Goal: Transaction & Acquisition: Purchase product/service

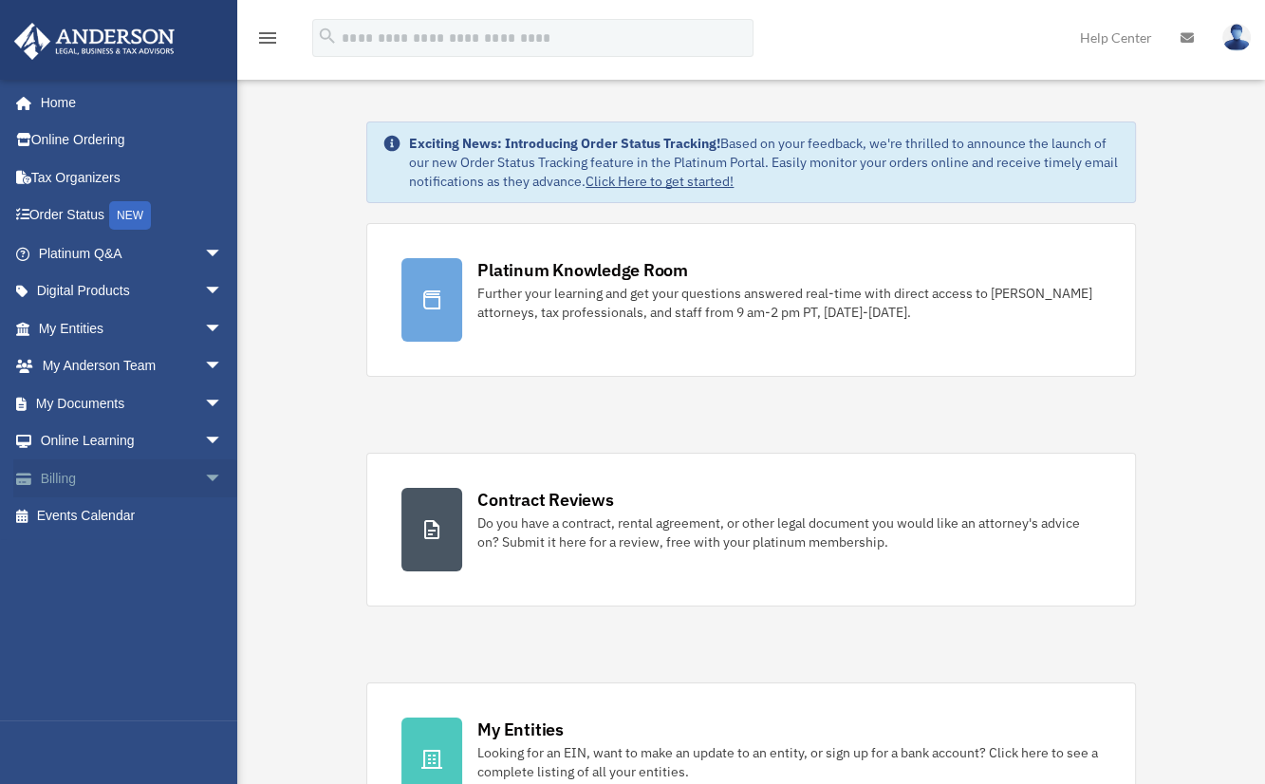
click at [204, 470] on span "arrow_drop_down" at bounding box center [223, 478] width 38 height 39
click at [111, 514] on link "$ Open Invoices" at bounding box center [139, 516] width 225 height 39
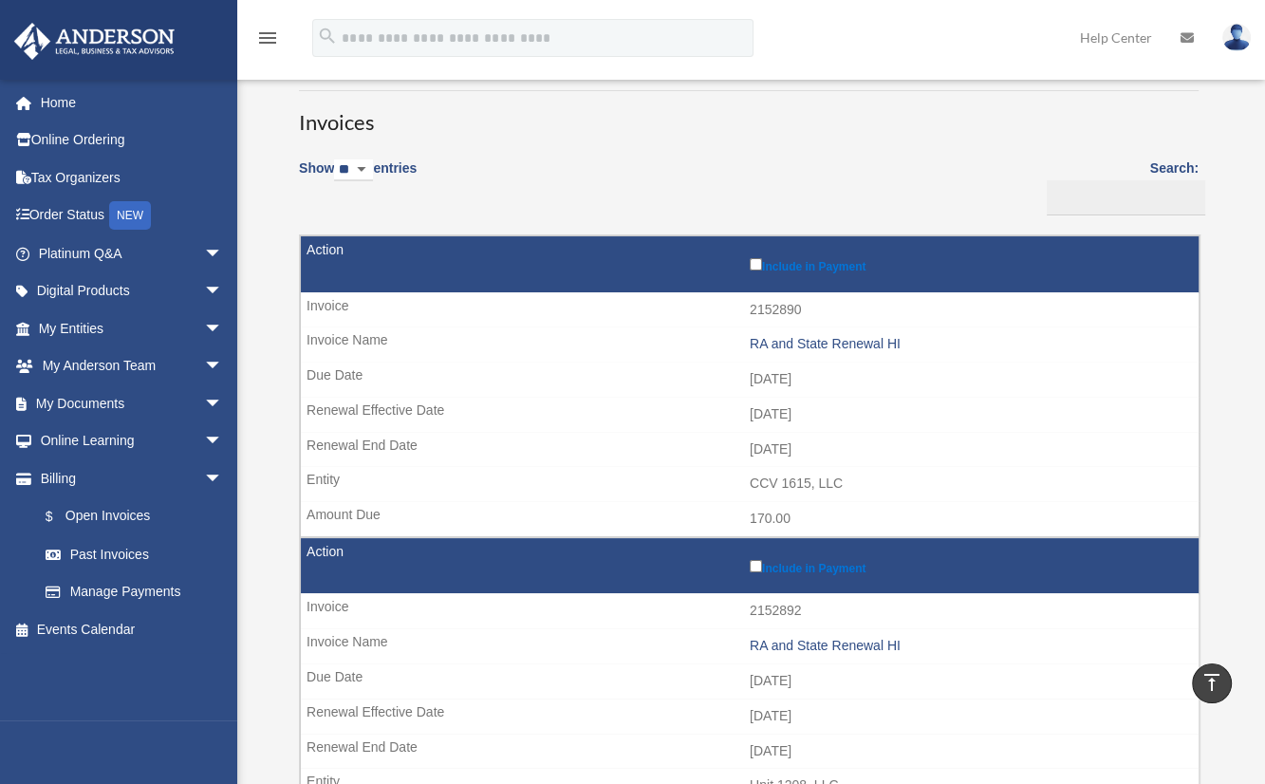
scroll to position [95, 0]
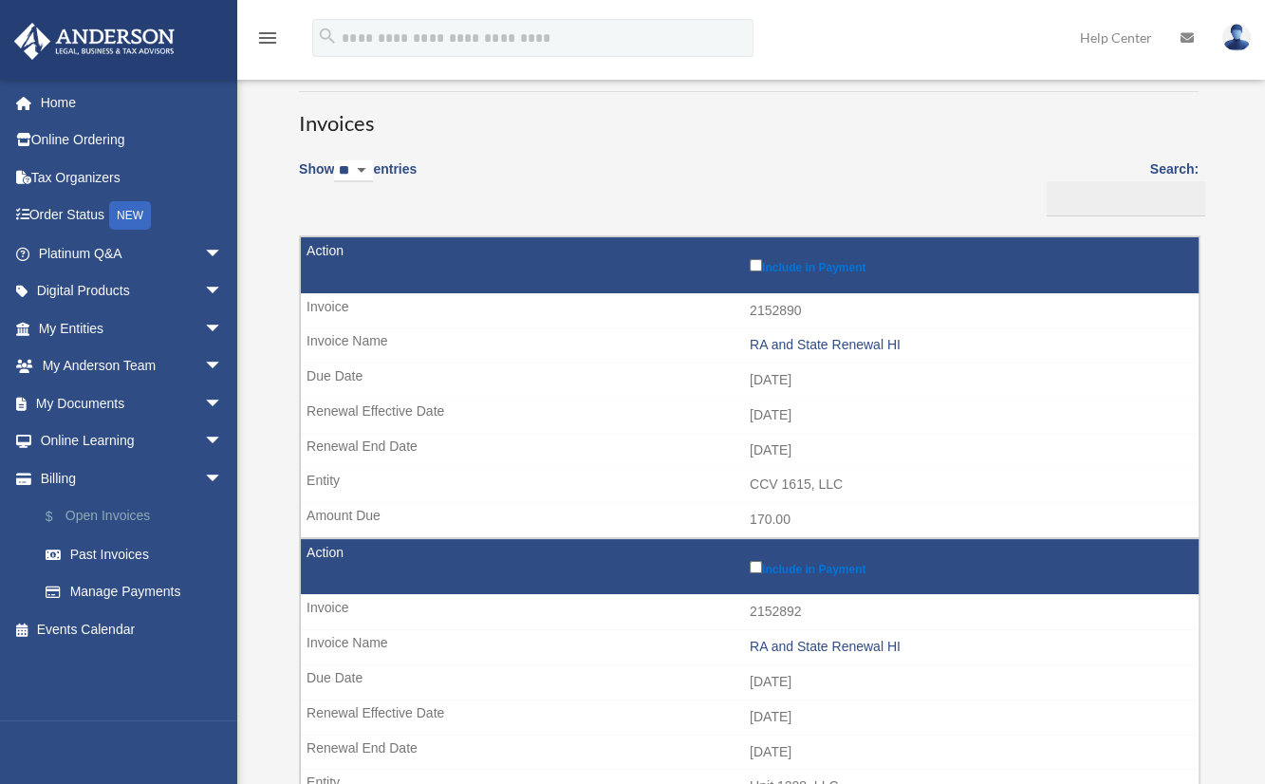
click at [116, 520] on link "$ Open Invoices" at bounding box center [139, 516] width 225 height 39
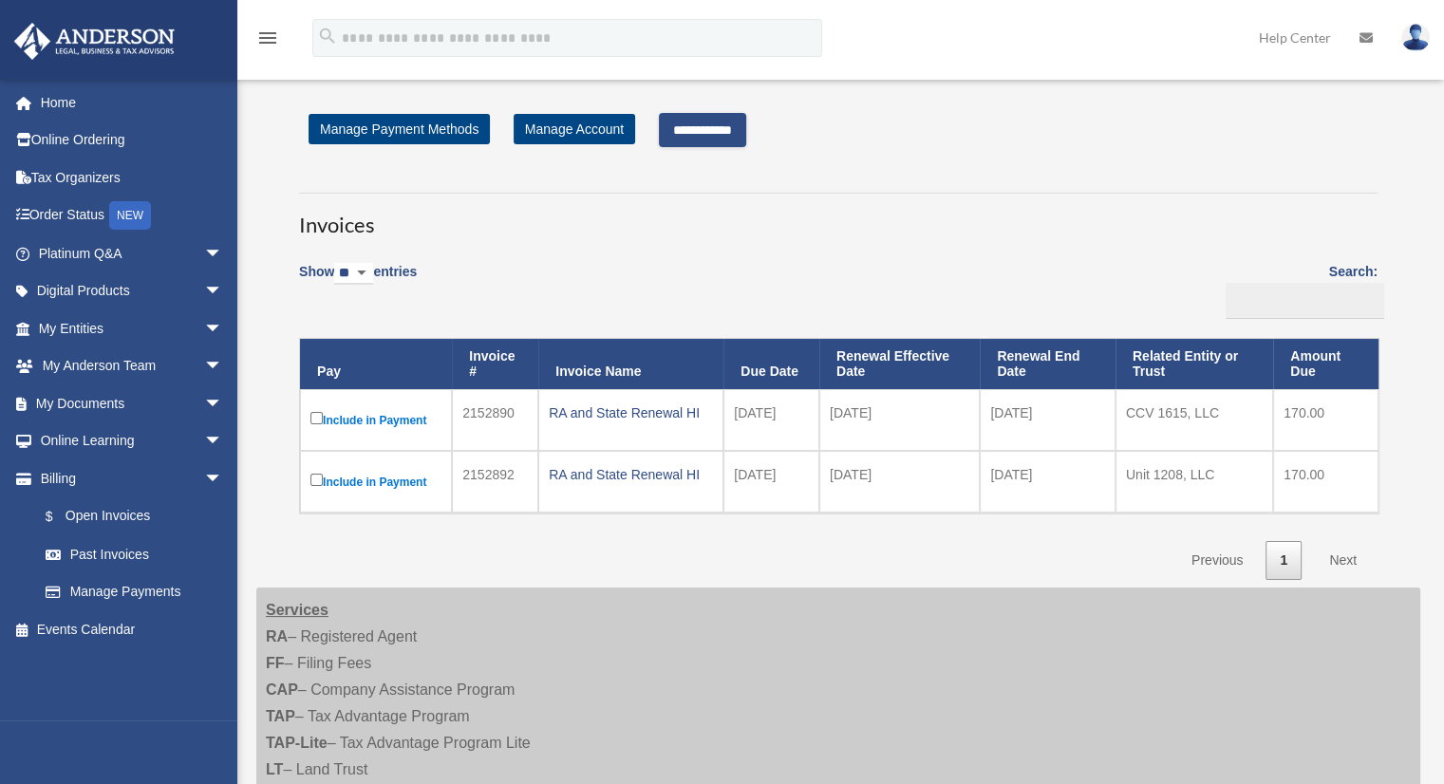
click at [729, 129] on input "**********" at bounding box center [702, 130] width 87 height 34
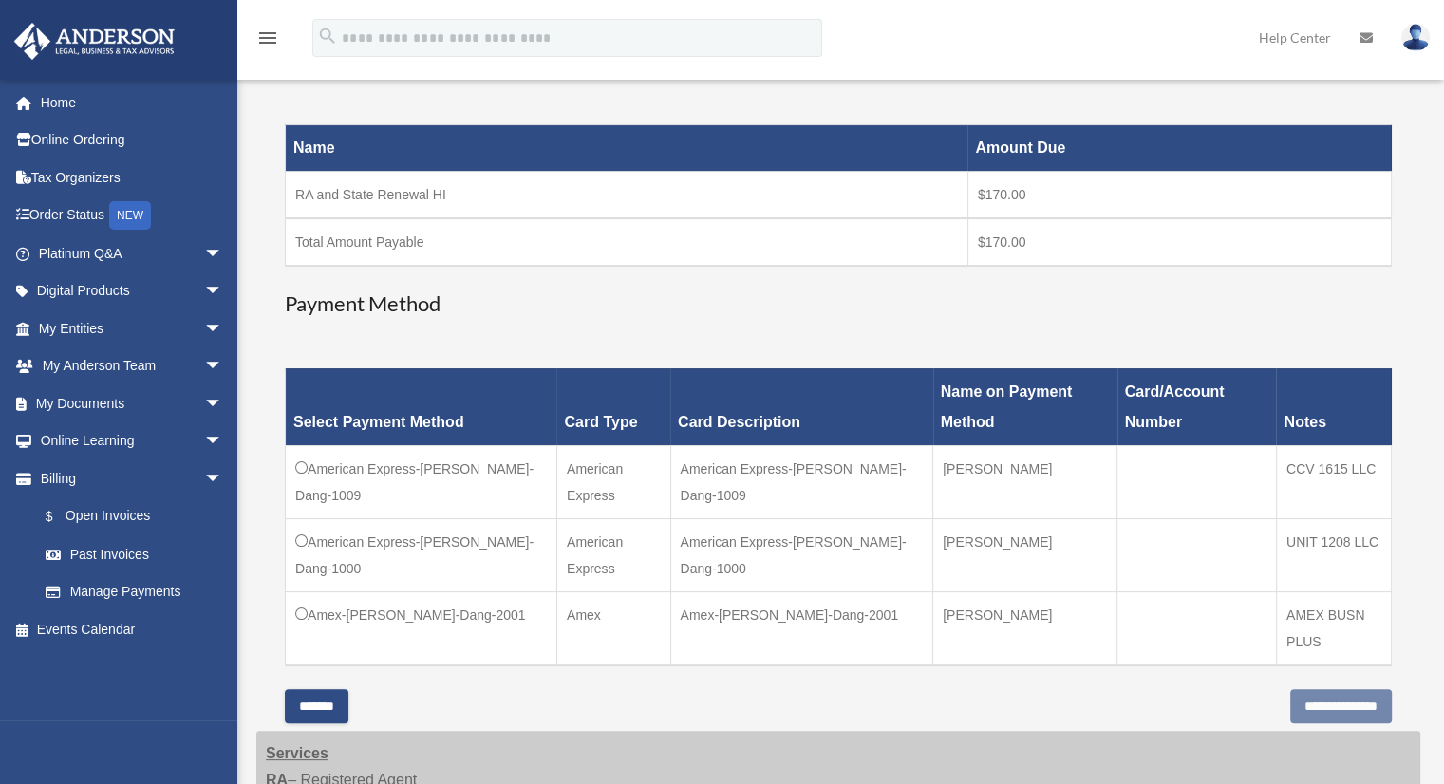
scroll to position [285, 0]
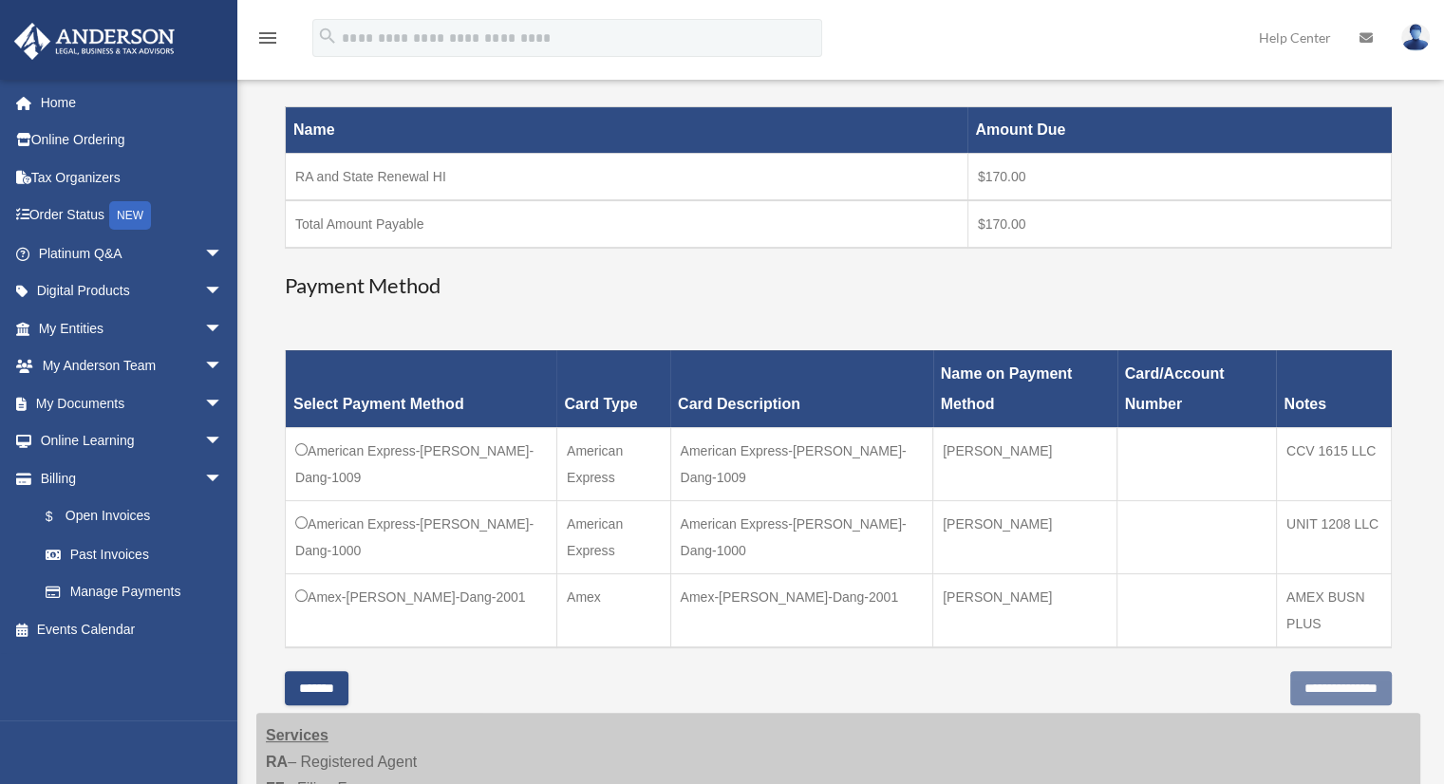
click at [495, 480] on td "American Express-[PERSON_NAME]-Dang-1009" at bounding box center [421, 463] width 271 height 73
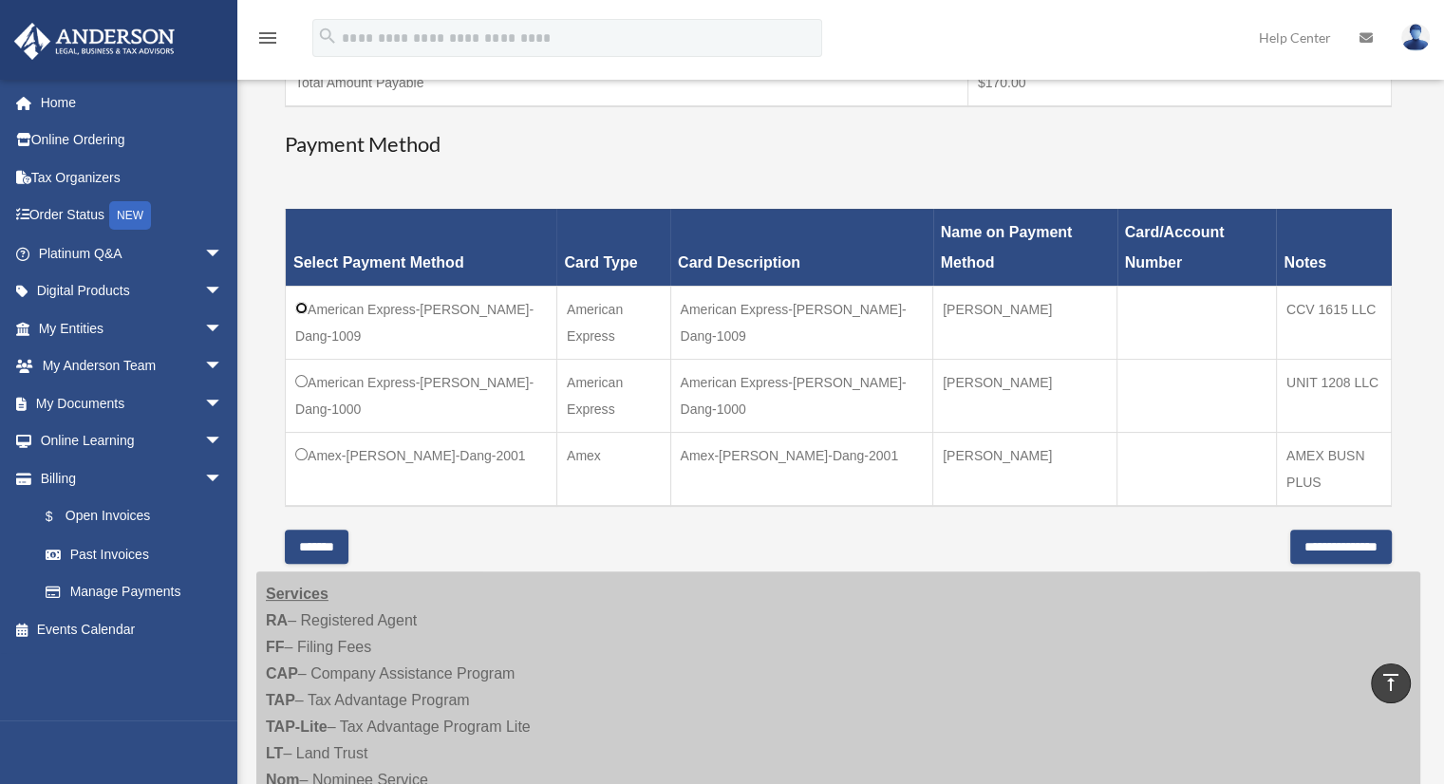
scroll to position [380, 0]
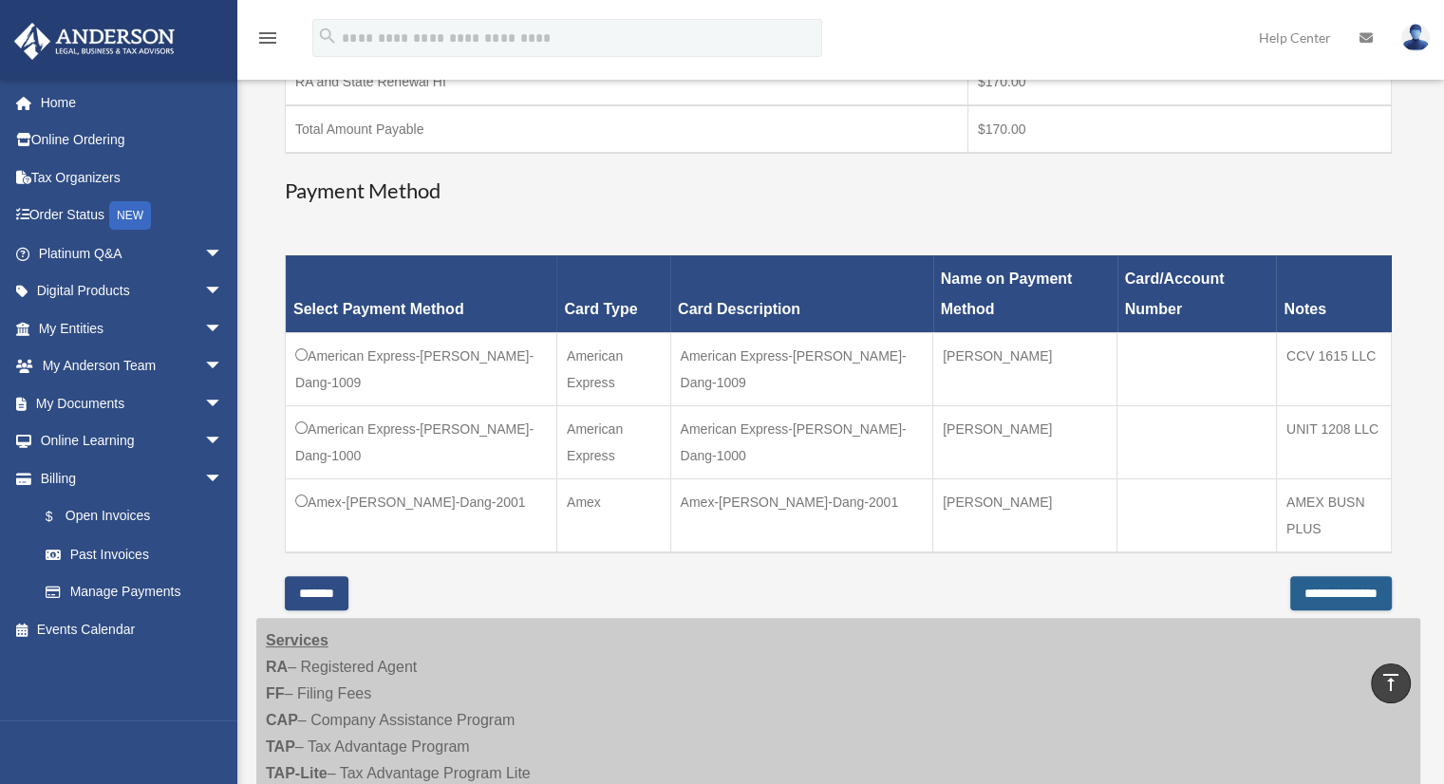
click at [1264, 589] on input "**********" at bounding box center [1341, 593] width 102 height 34
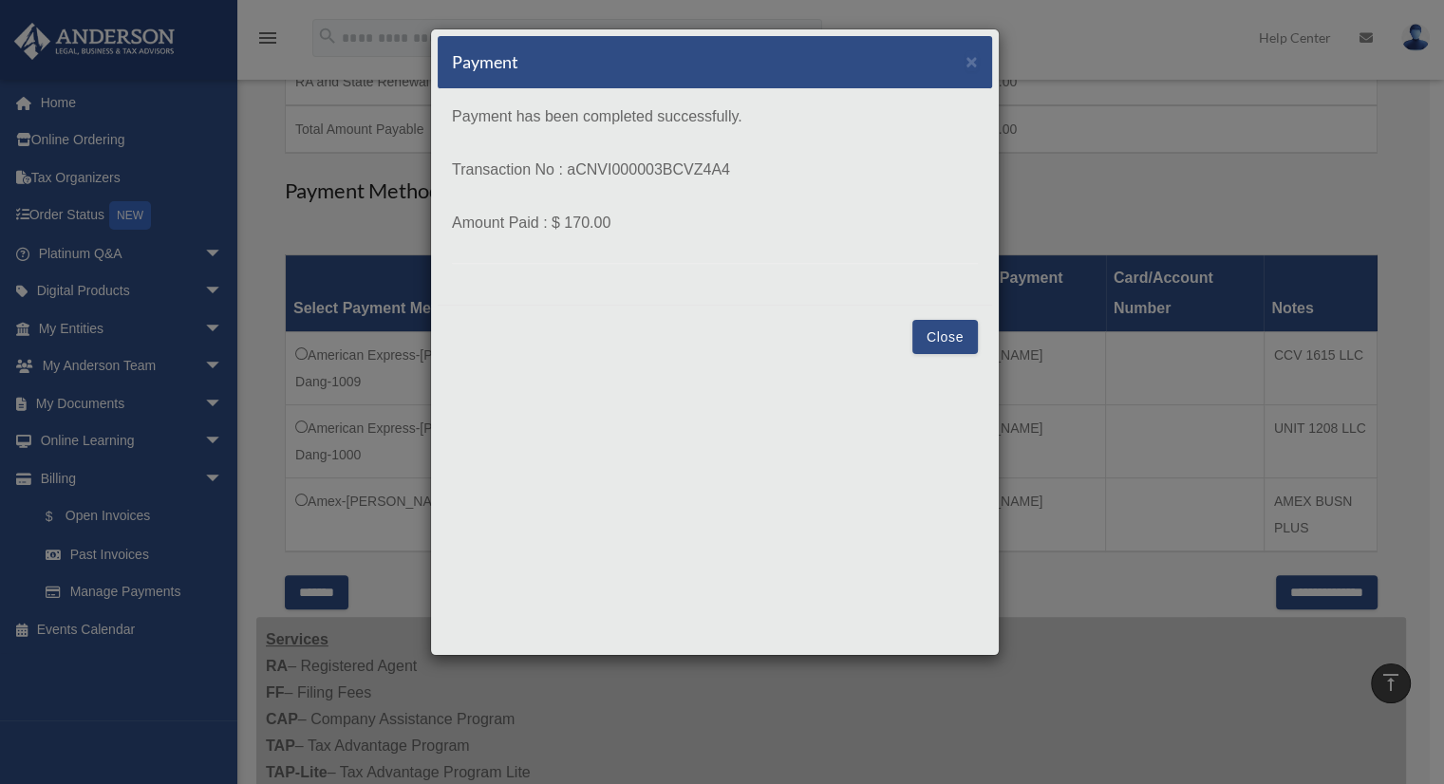
click at [949, 346] on button "Close" at bounding box center [944, 337] width 65 height 34
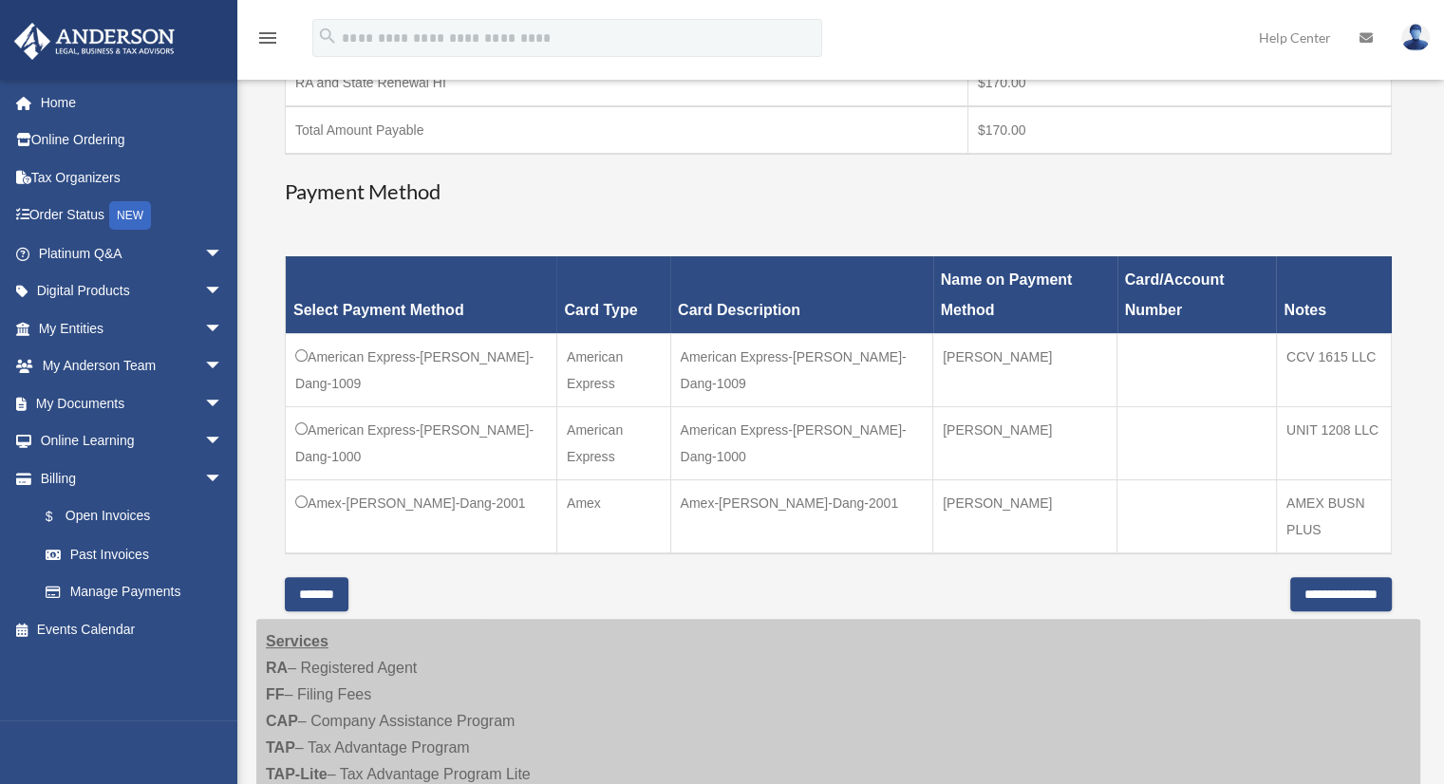
scroll to position [569, 0]
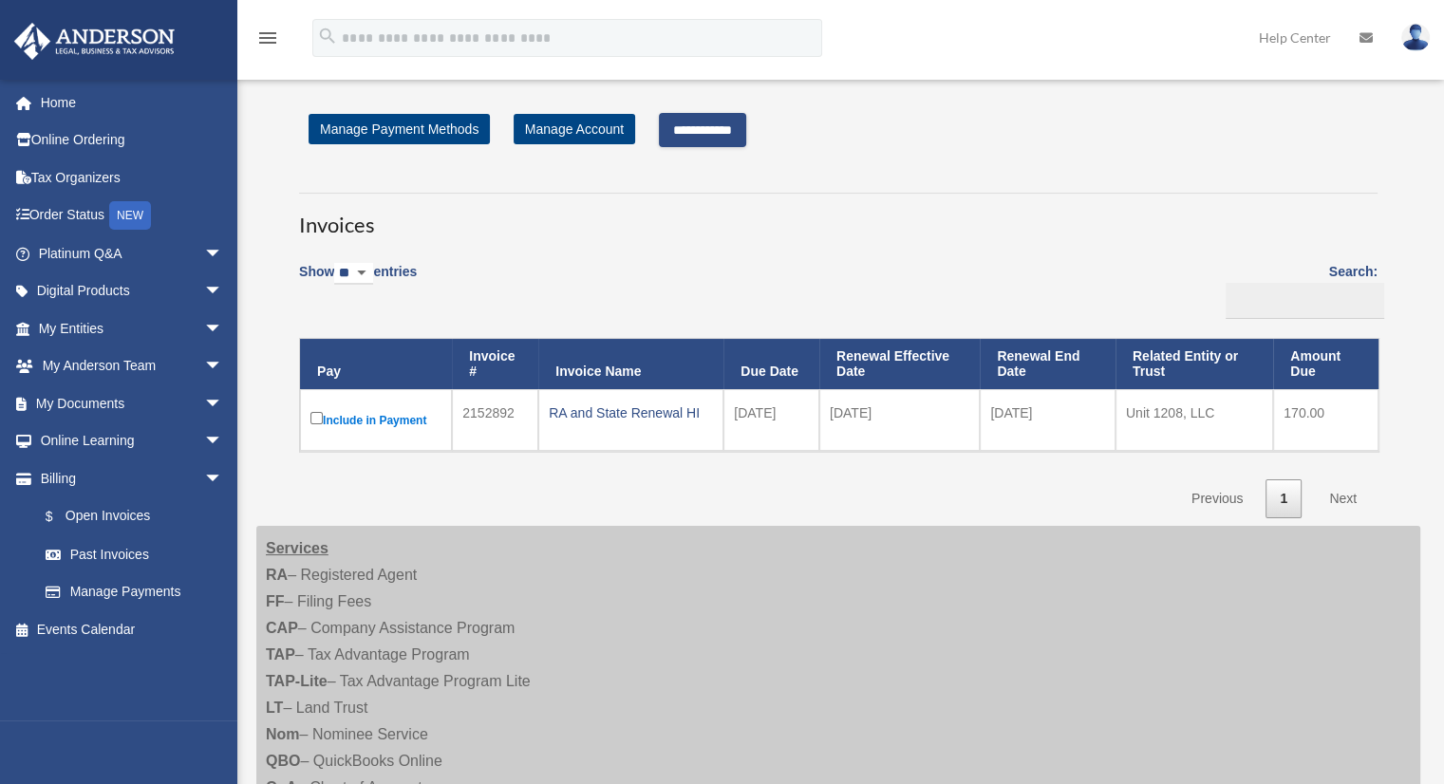
click at [695, 134] on input "**********" at bounding box center [702, 130] width 87 height 34
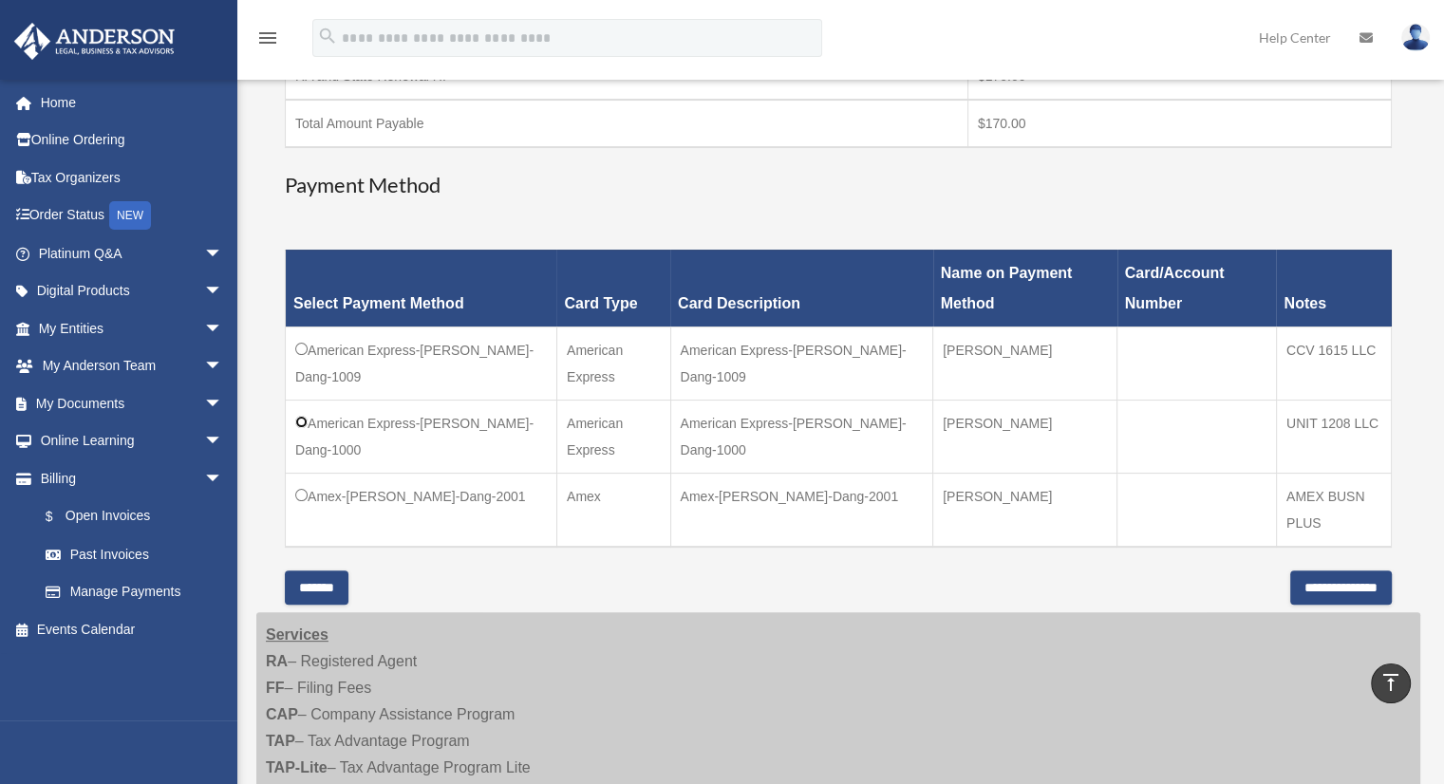
scroll to position [475, 0]
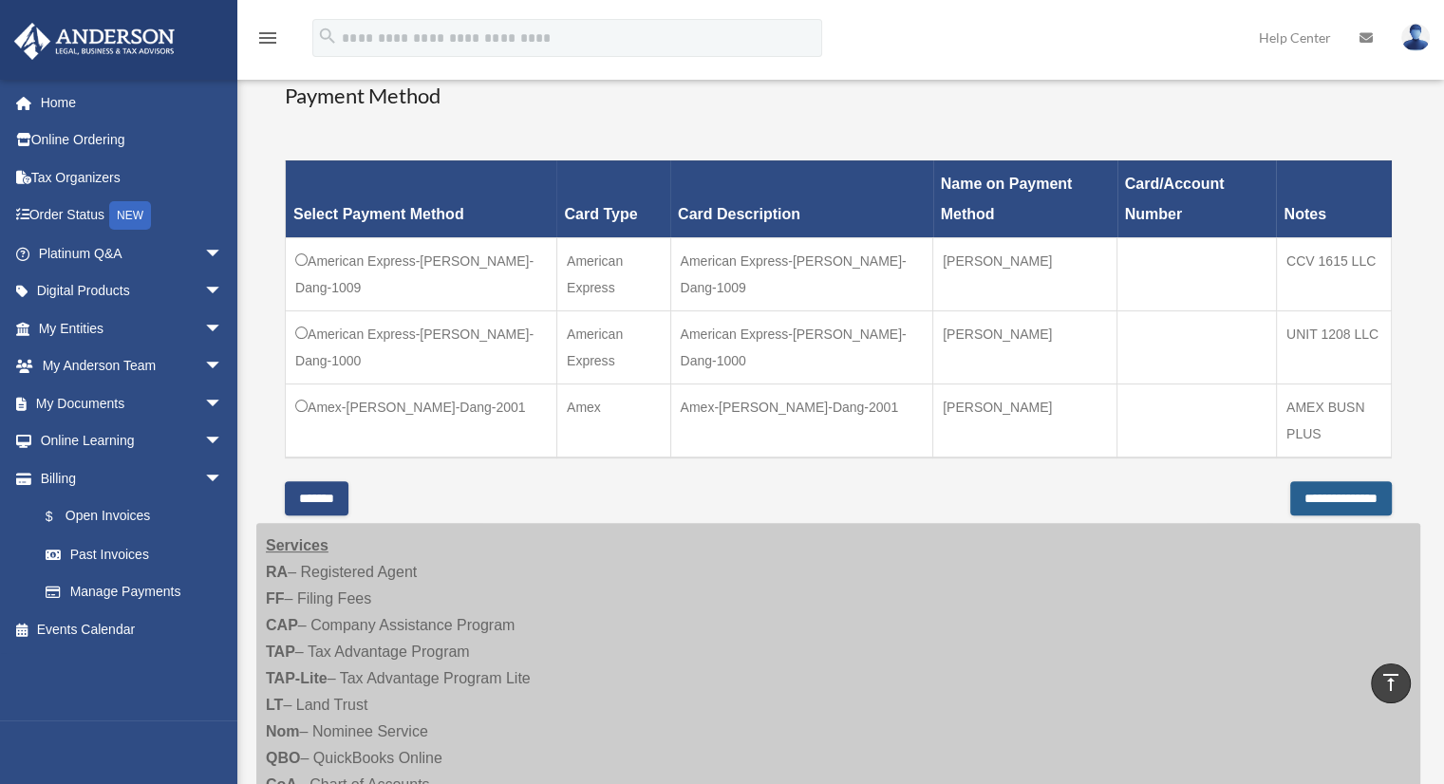
click at [1290, 493] on input "**********" at bounding box center [1341, 498] width 102 height 34
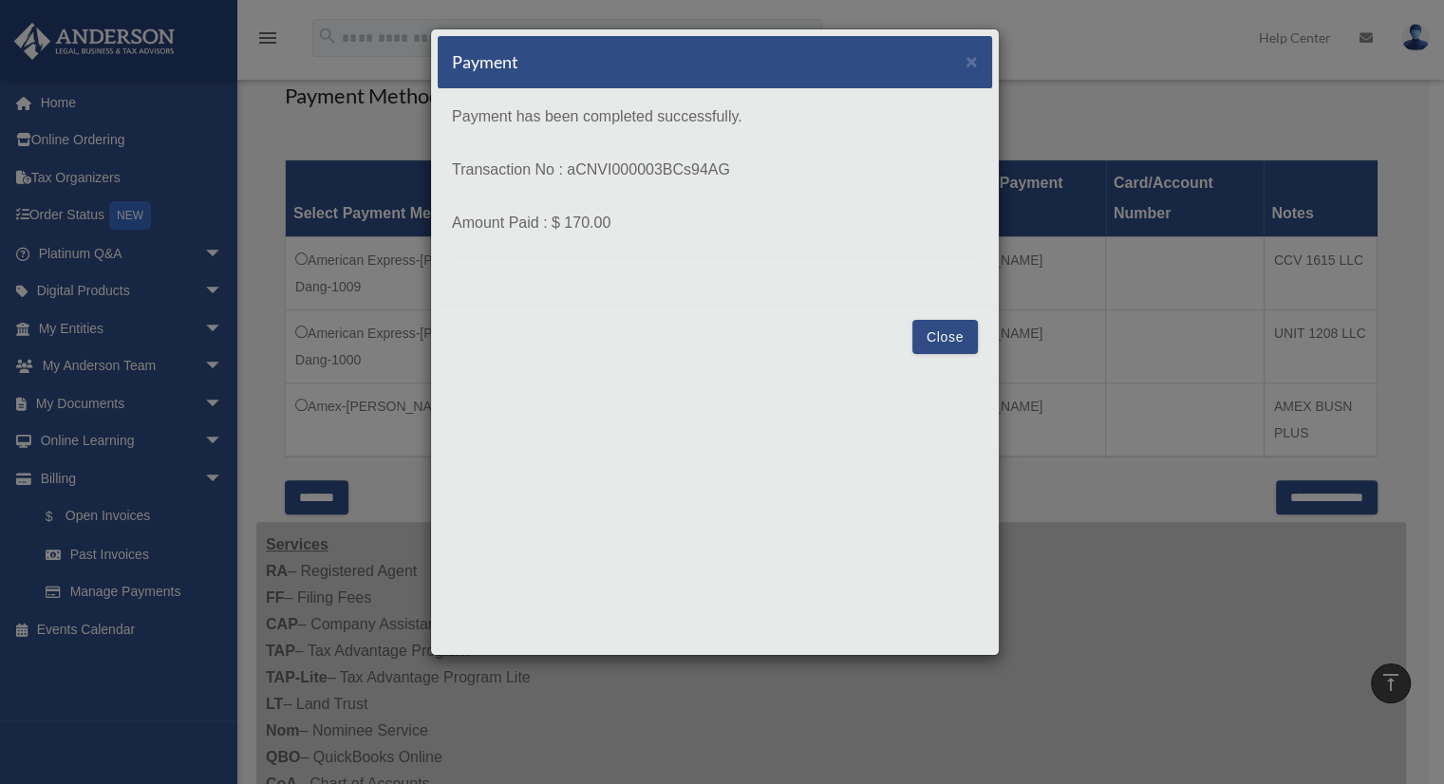
click at [961, 331] on button "Close" at bounding box center [944, 337] width 65 height 34
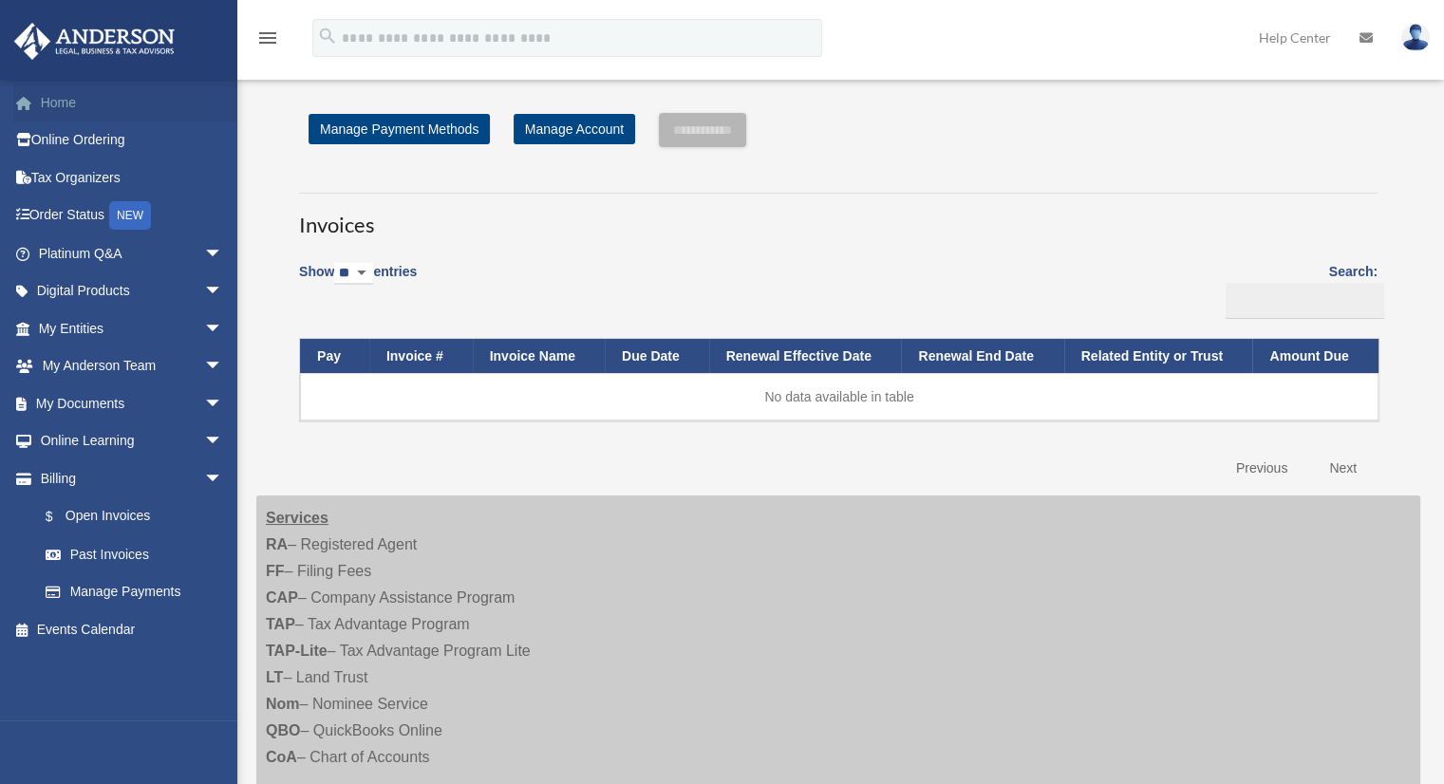
click at [58, 95] on link "Home" at bounding box center [132, 103] width 238 height 38
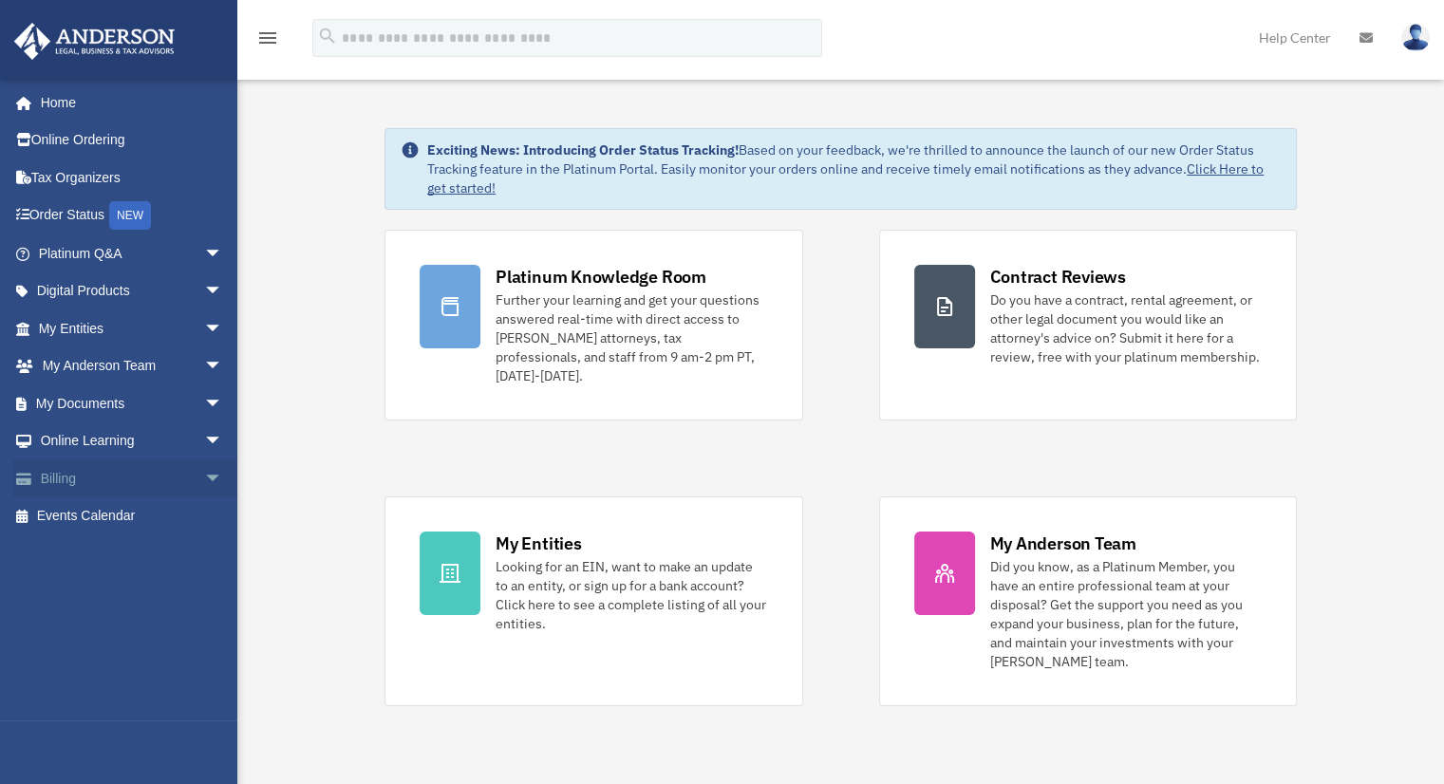
click at [80, 494] on link "Billing arrow_drop_down" at bounding box center [132, 478] width 238 height 38
click at [204, 474] on span "arrow_drop_down" at bounding box center [223, 478] width 38 height 39
click at [127, 560] on link "Past Invoices" at bounding box center [139, 554] width 225 height 38
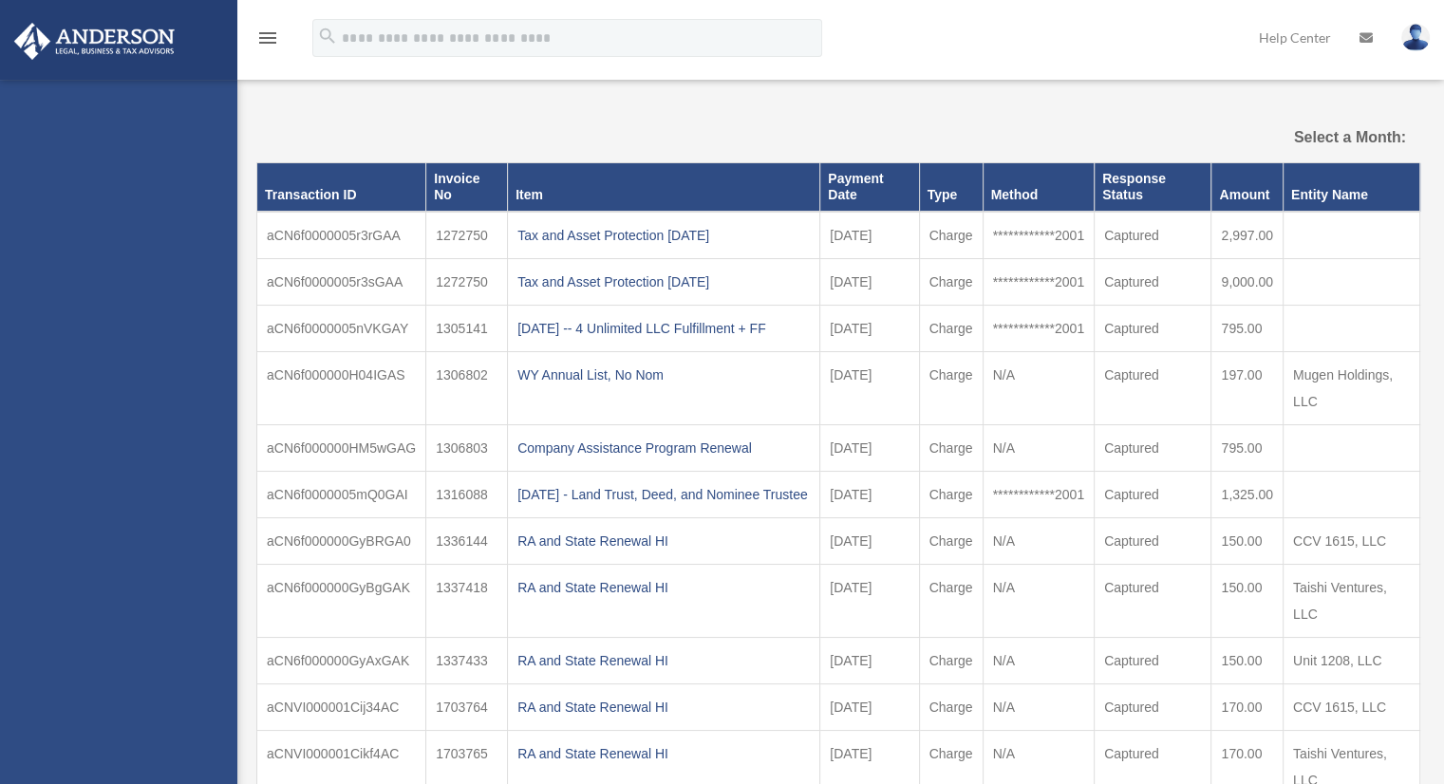
select select
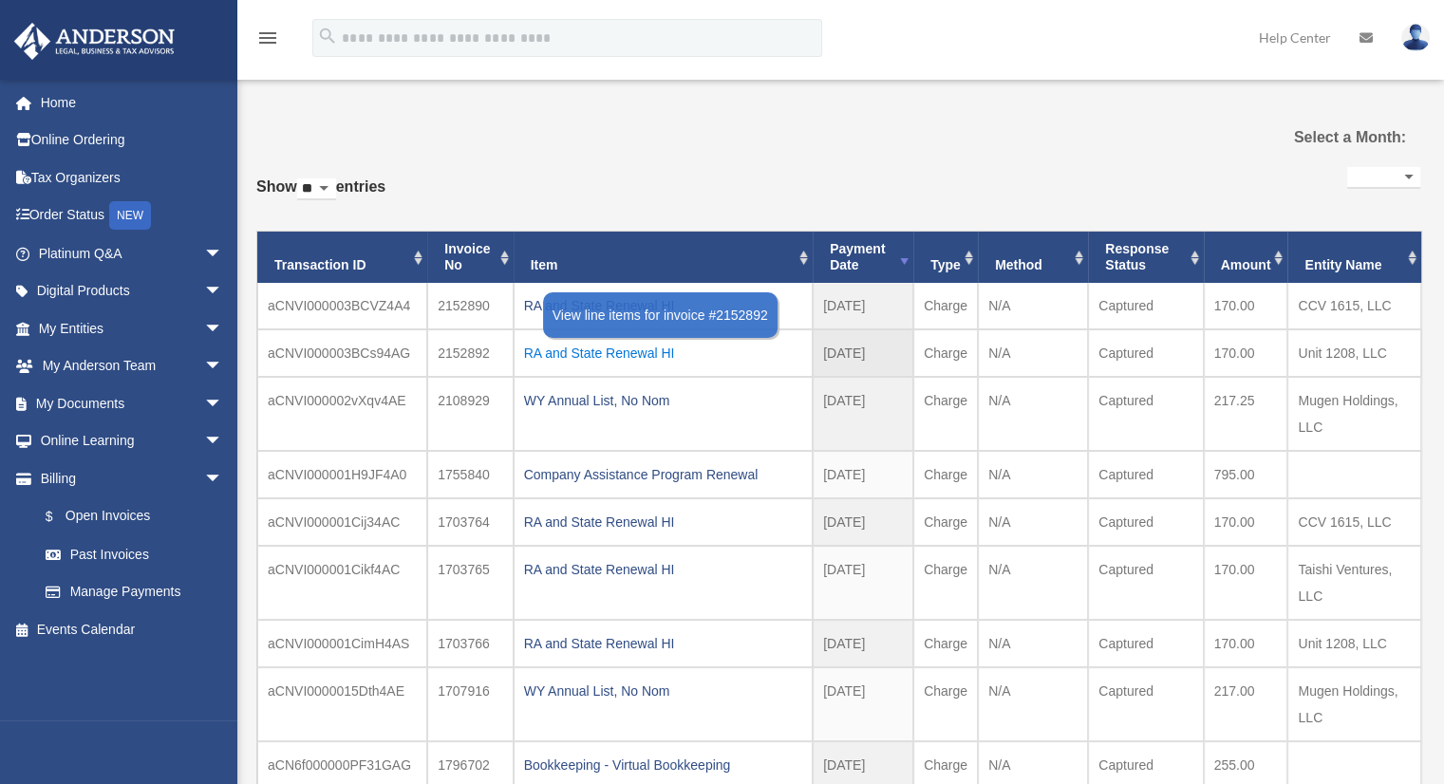
click at [546, 346] on div "RA and State Renewal HI" at bounding box center [663, 353] width 278 height 27
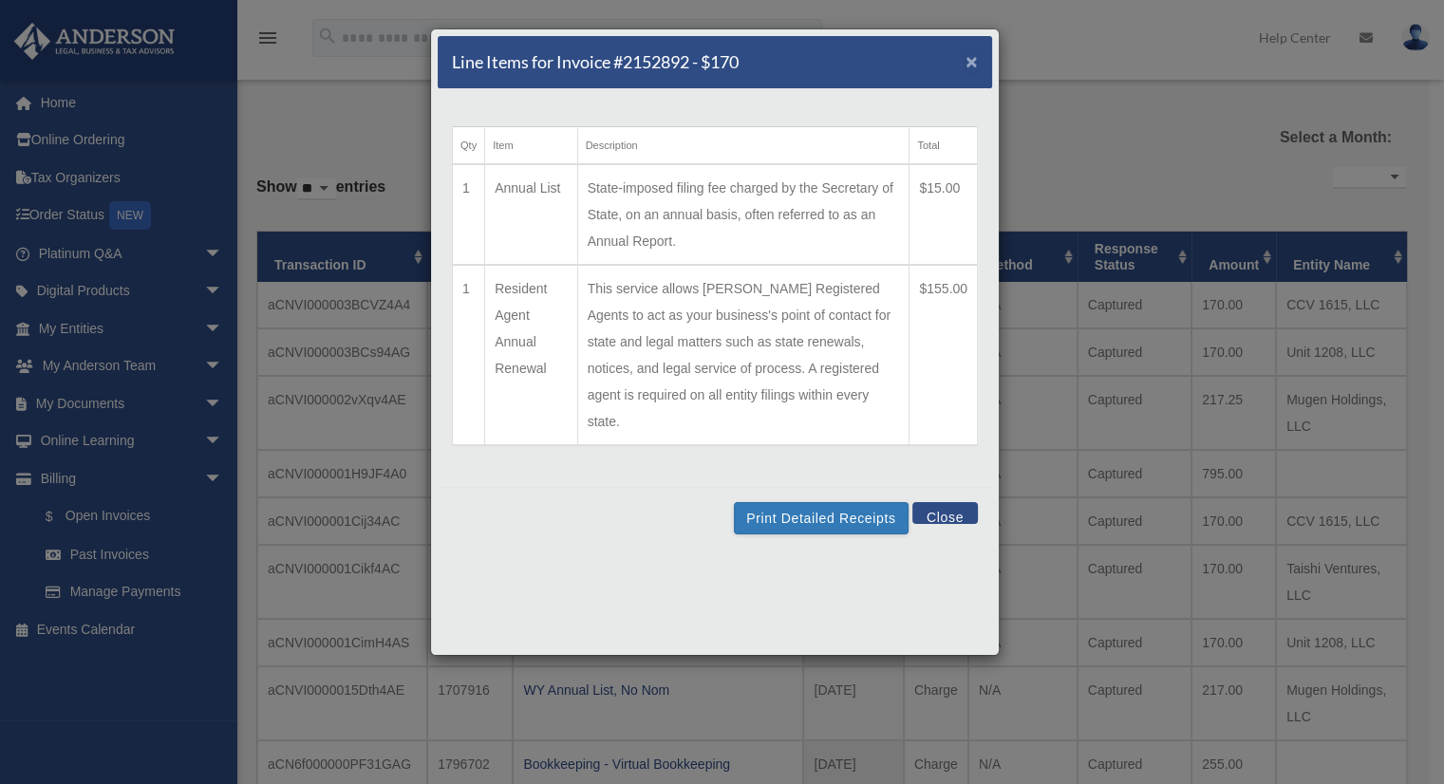
click at [972, 62] on span "×" at bounding box center [971, 61] width 12 height 22
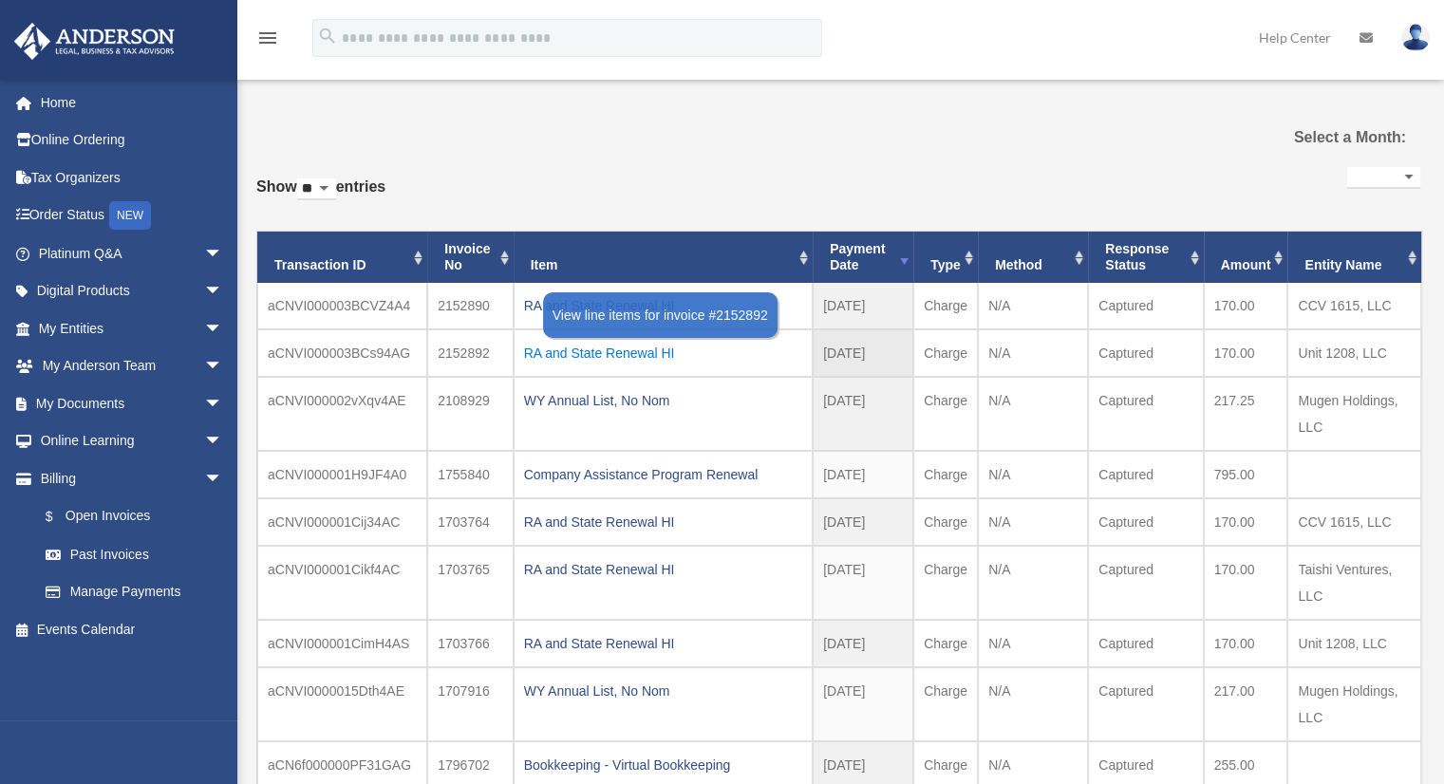
click at [625, 348] on div "RA and State Renewal HI" at bounding box center [663, 353] width 278 height 27
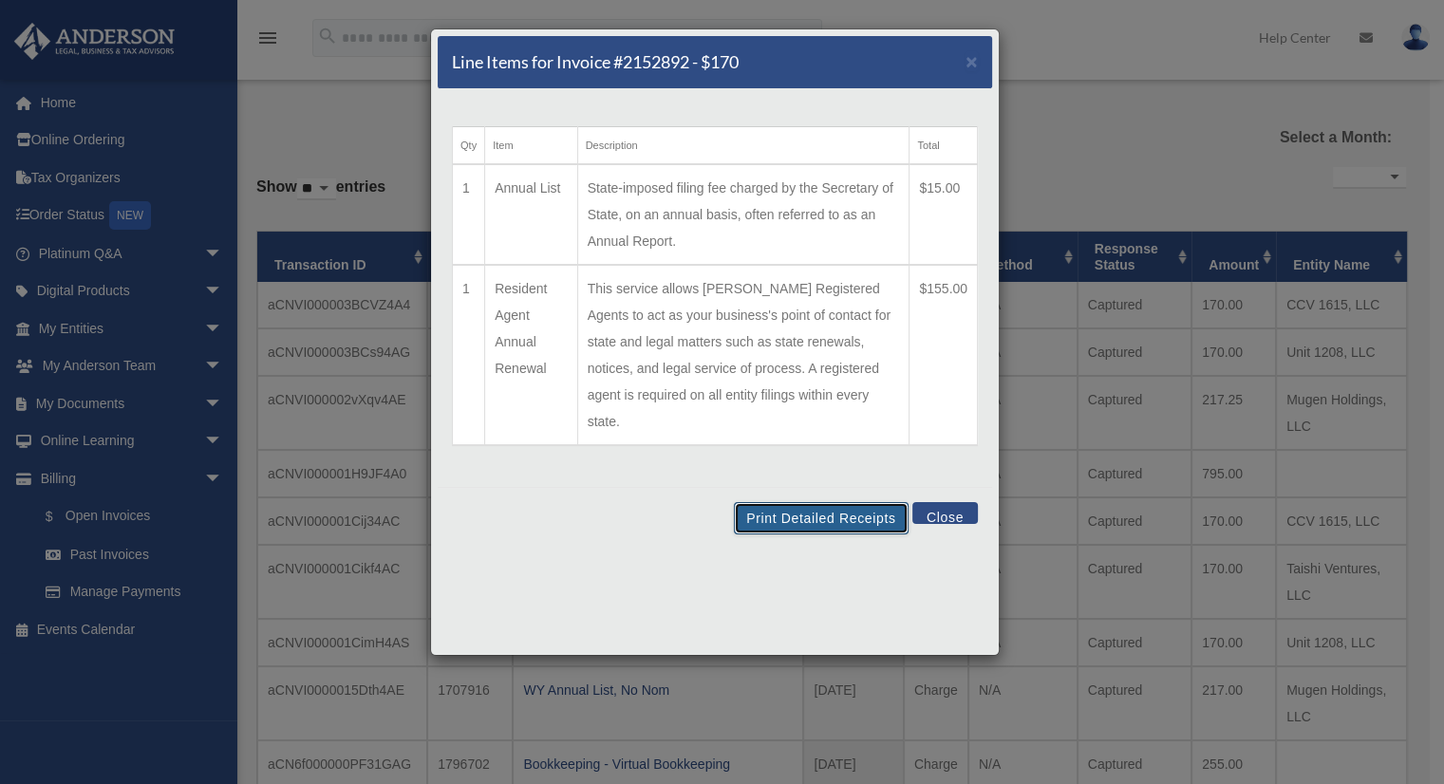
click at [811, 502] on button "Print Detailed Receipts" at bounding box center [821, 518] width 174 height 32
click at [961, 502] on button "Close" at bounding box center [944, 513] width 65 height 22
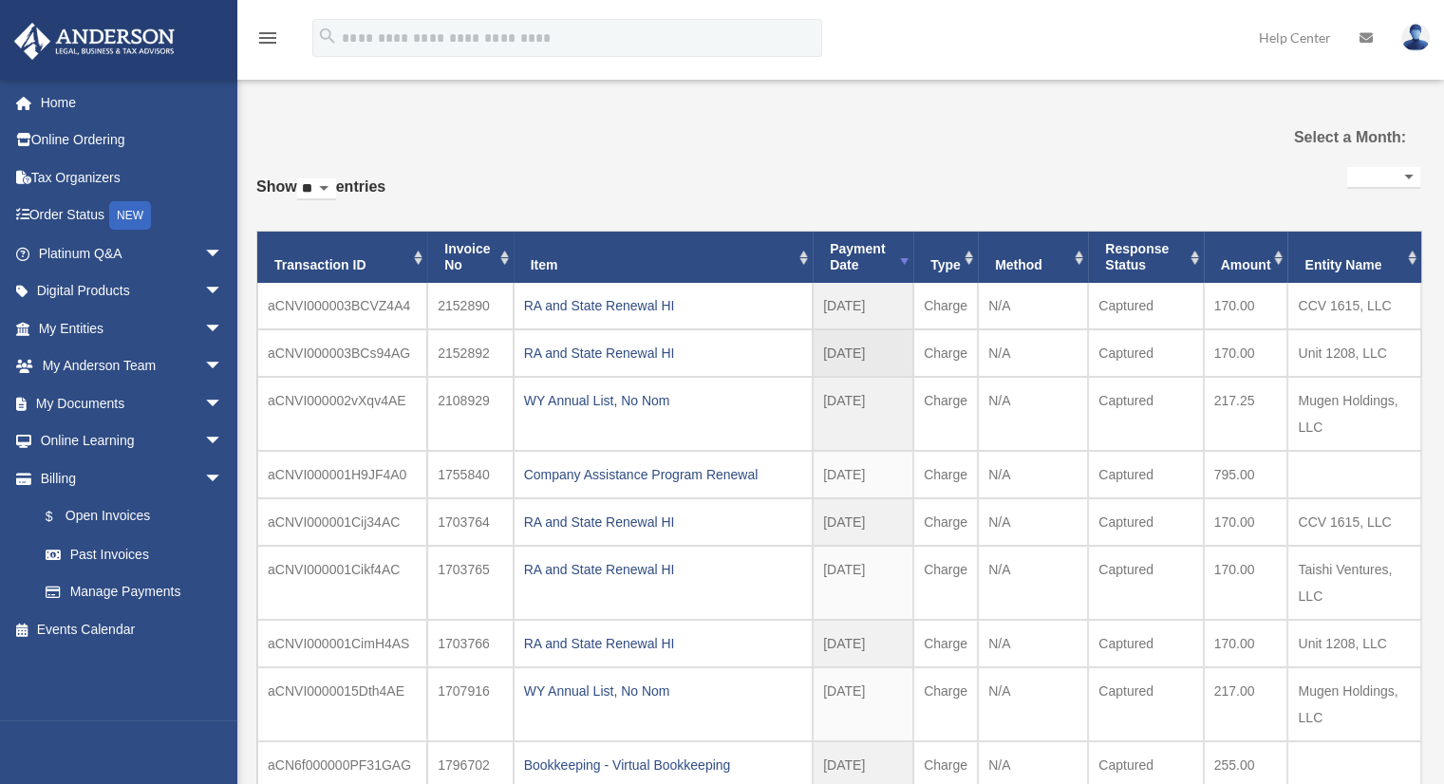
click at [326, 348] on td "aCNVI000003BCs94AG" at bounding box center [342, 352] width 170 height 47
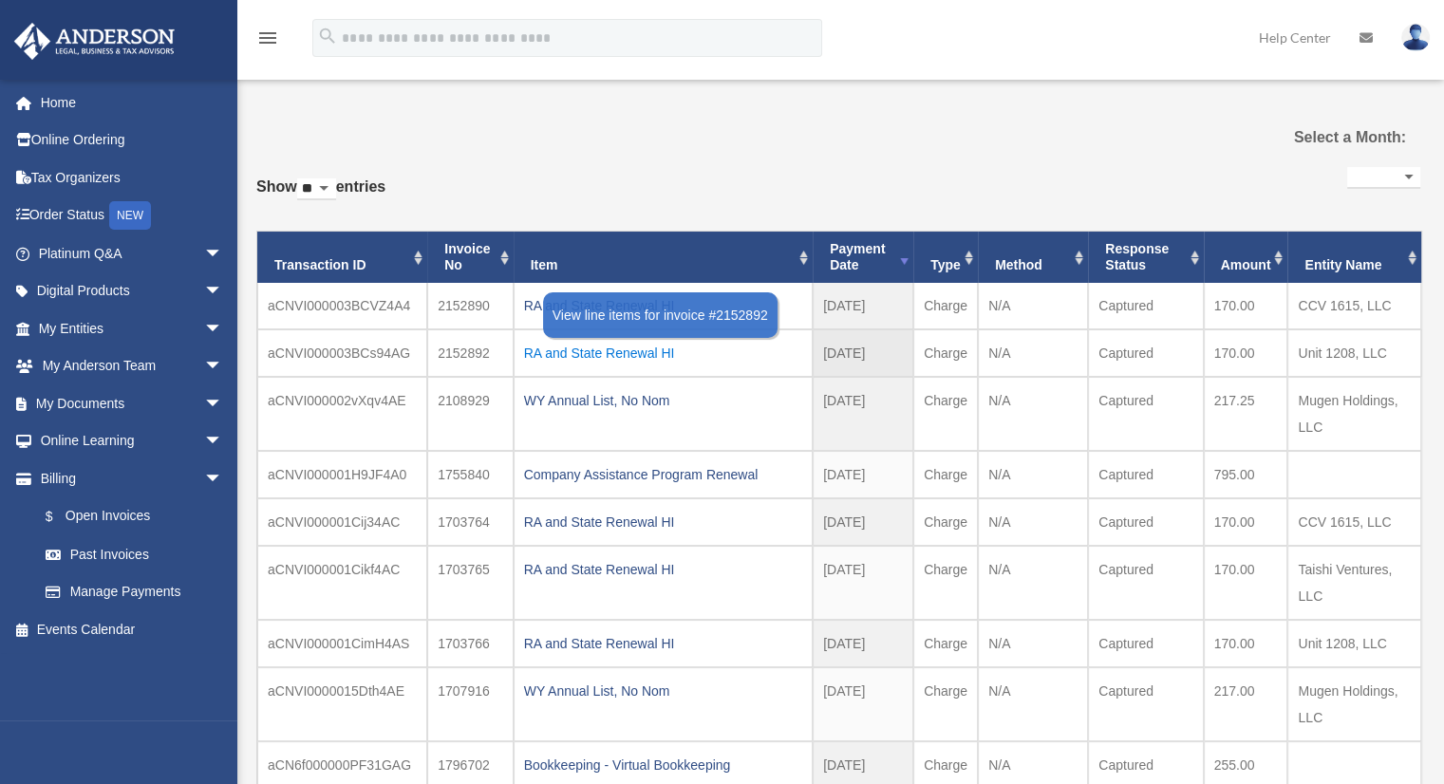
click at [642, 355] on div "RA and State Renewal HI" at bounding box center [663, 353] width 278 height 27
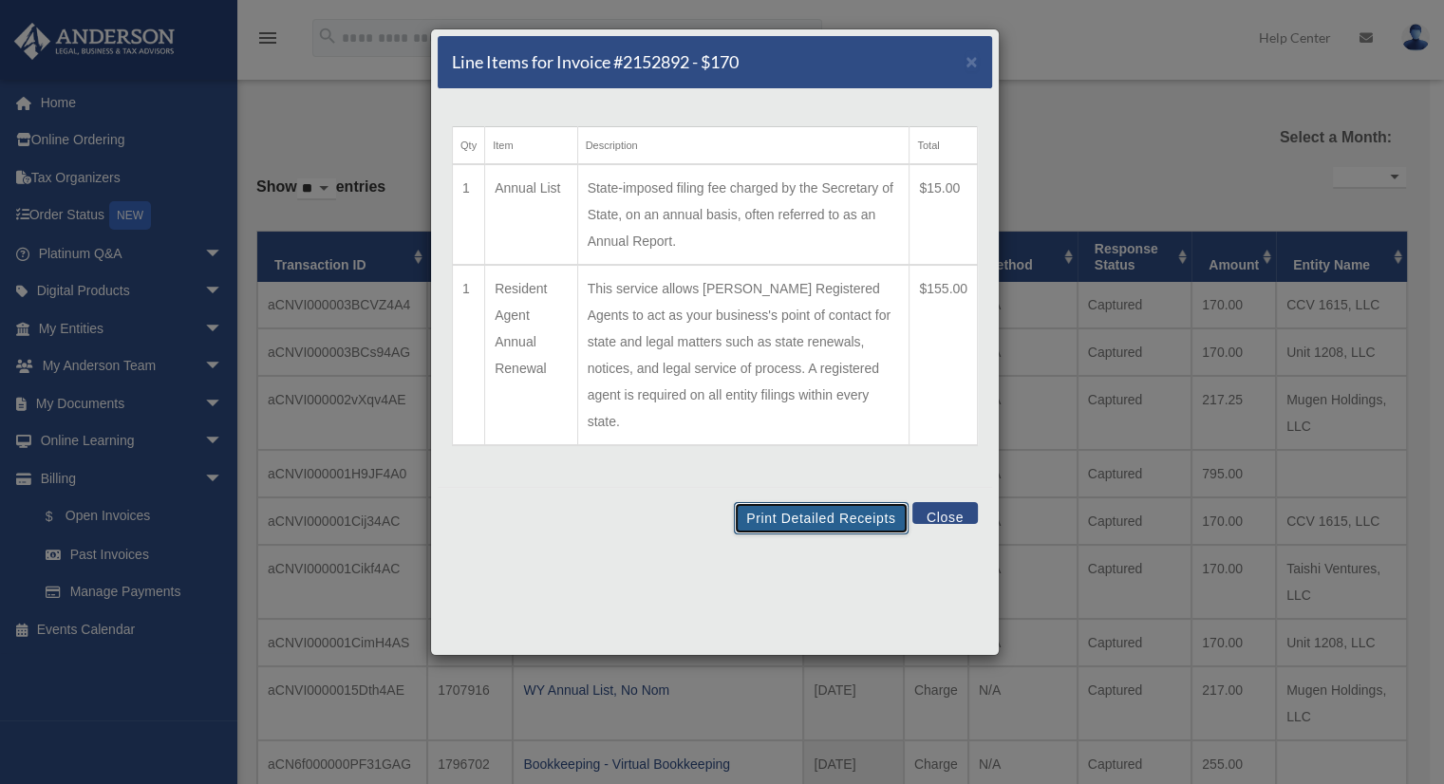
click at [820, 502] on button "Print Detailed Receipts" at bounding box center [821, 518] width 174 height 32
click at [949, 502] on button "Close" at bounding box center [944, 513] width 65 height 22
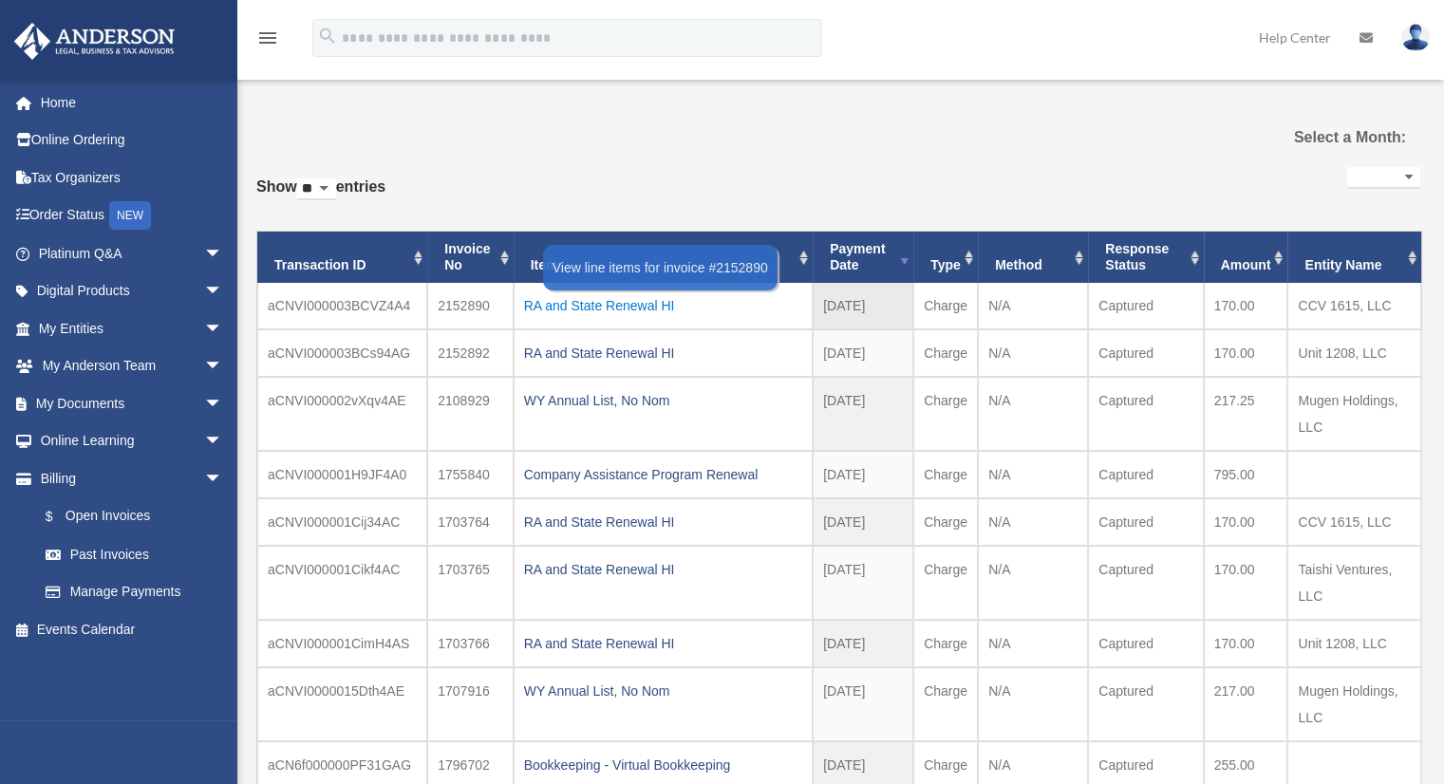
click at [574, 310] on div "RA and State Renewal HI" at bounding box center [663, 305] width 278 height 27
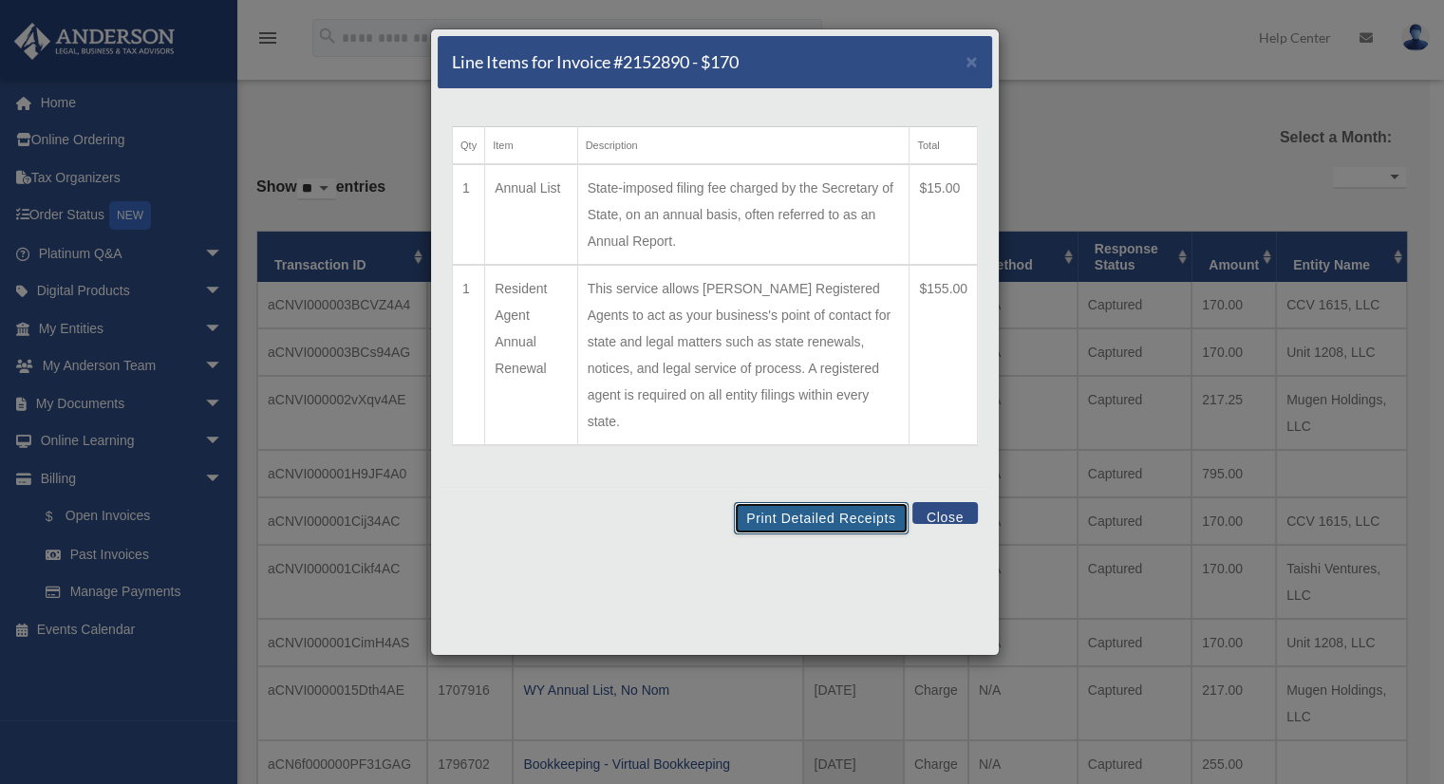
click at [847, 502] on button "Print Detailed Receipts" at bounding box center [821, 518] width 174 height 32
click at [945, 502] on button "Close" at bounding box center [944, 513] width 65 height 22
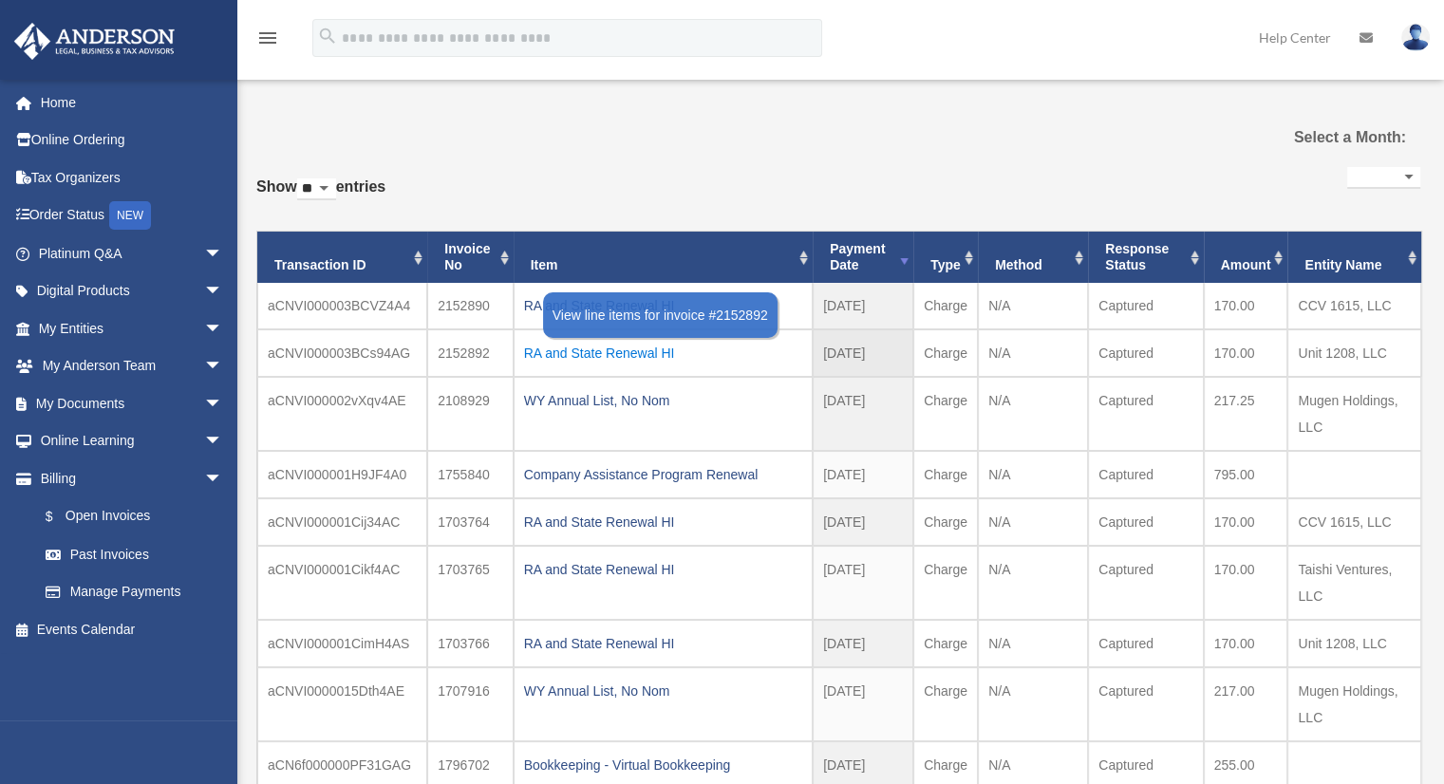
click at [615, 345] on div "RA and State Renewal HI" at bounding box center [663, 353] width 278 height 27
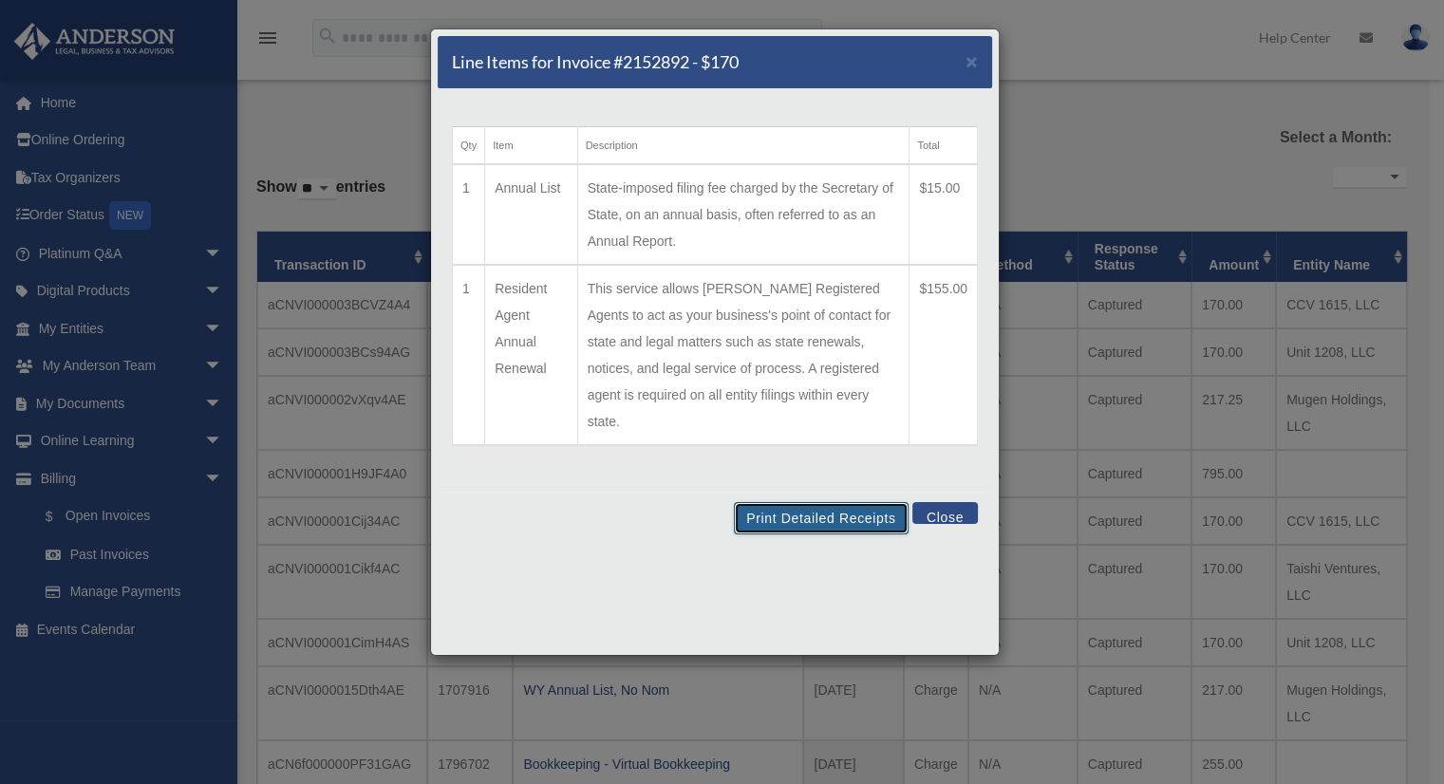
click at [792, 502] on button "Print Detailed Receipts" at bounding box center [821, 518] width 174 height 32
click at [961, 502] on button "Close" at bounding box center [944, 513] width 65 height 22
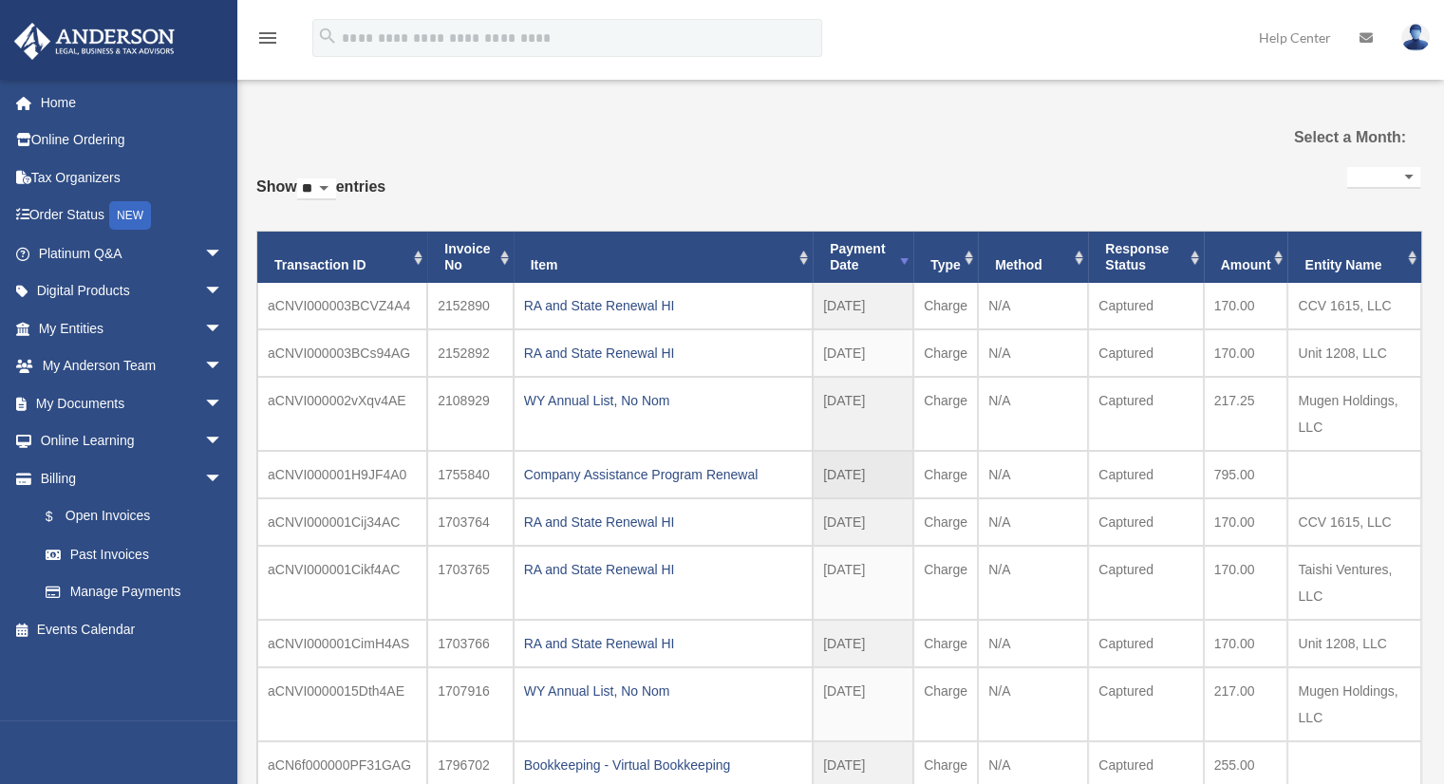
click at [718, 456] on td "Company Assistance Program Renewal" at bounding box center [662, 474] width 299 height 47
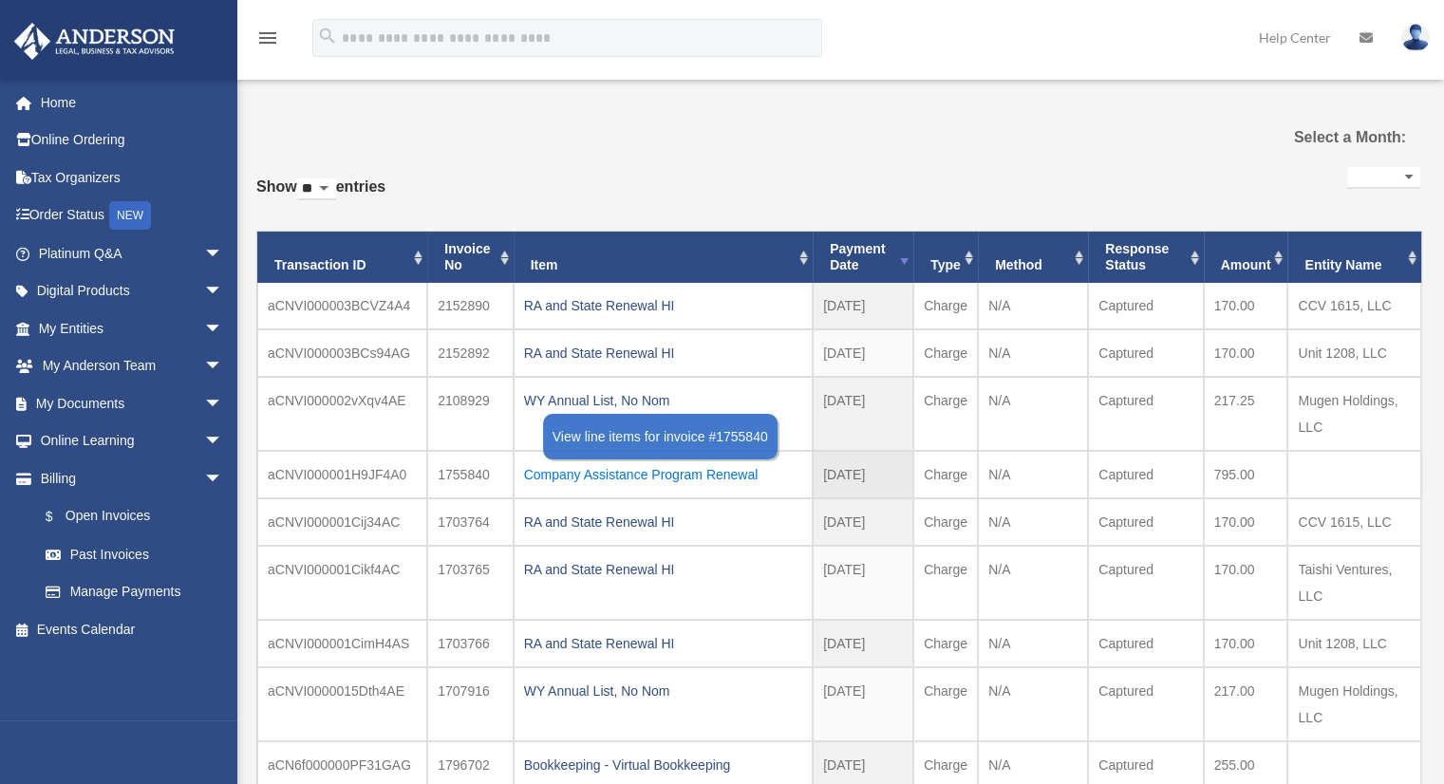
click at [718, 471] on div "Company Assistance Program Renewal" at bounding box center [663, 474] width 278 height 27
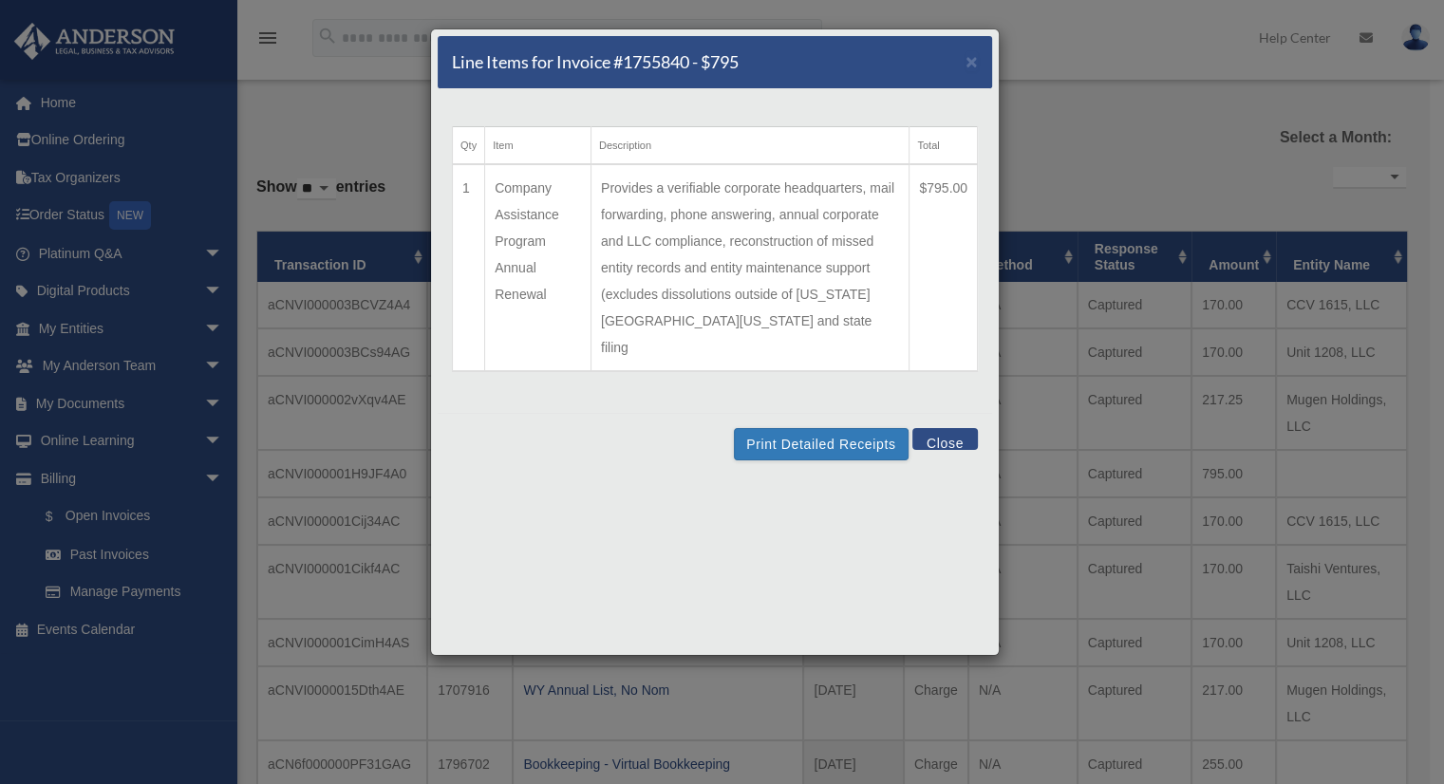
click at [934, 428] on button "Close" at bounding box center [944, 439] width 65 height 22
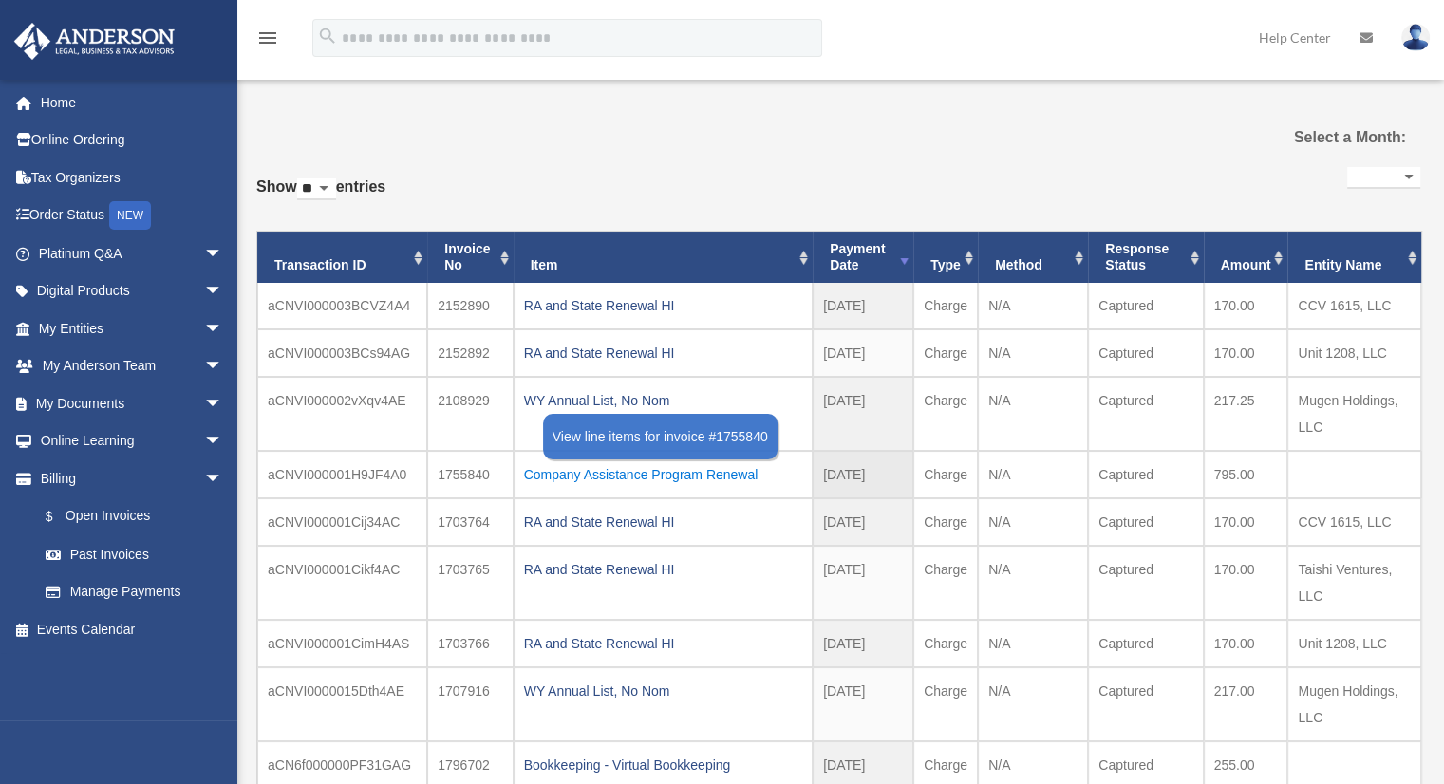
click at [615, 475] on div "Company Assistance Program Renewal" at bounding box center [663, 474] width 278 height 27
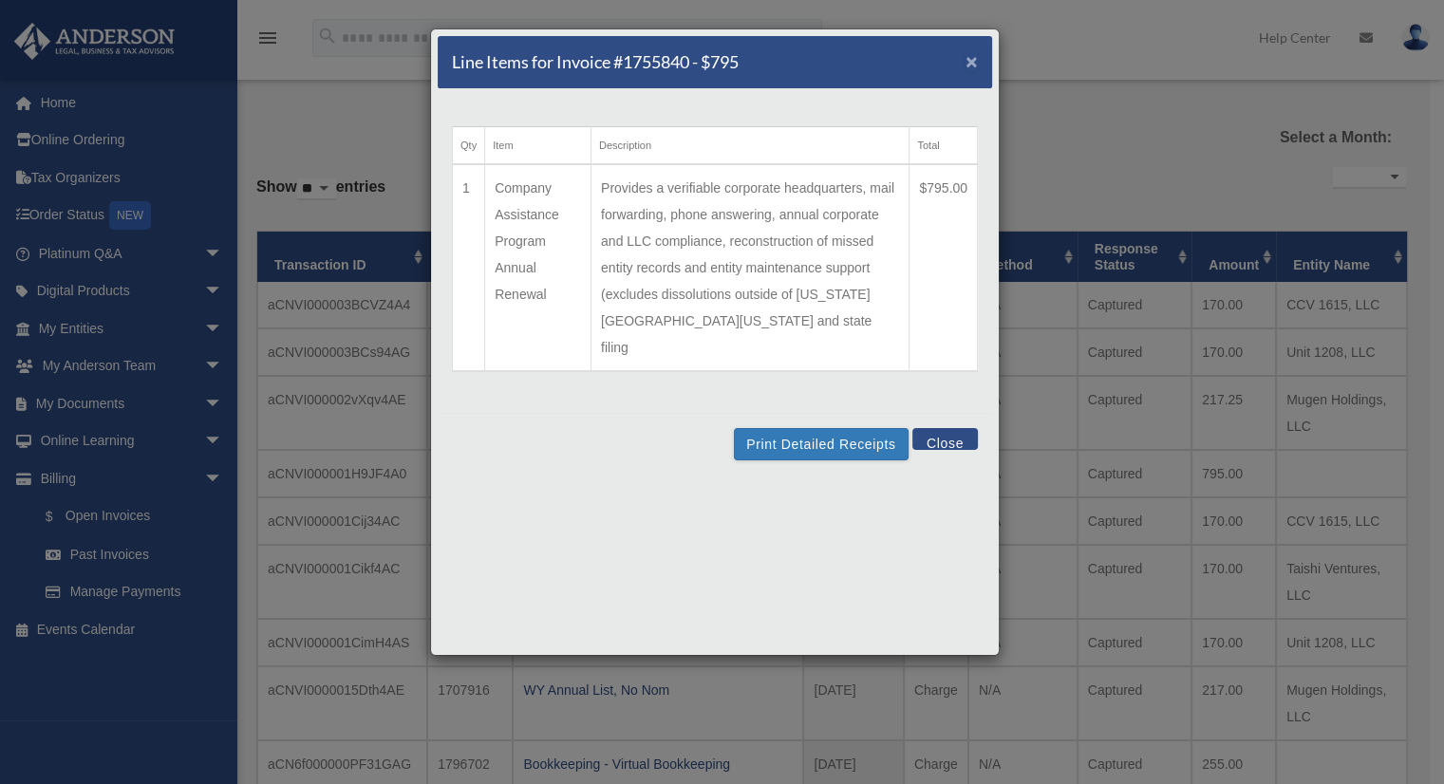
click at [972, 62] on span "×" at bounding box center [971, 61] width 12 height 22
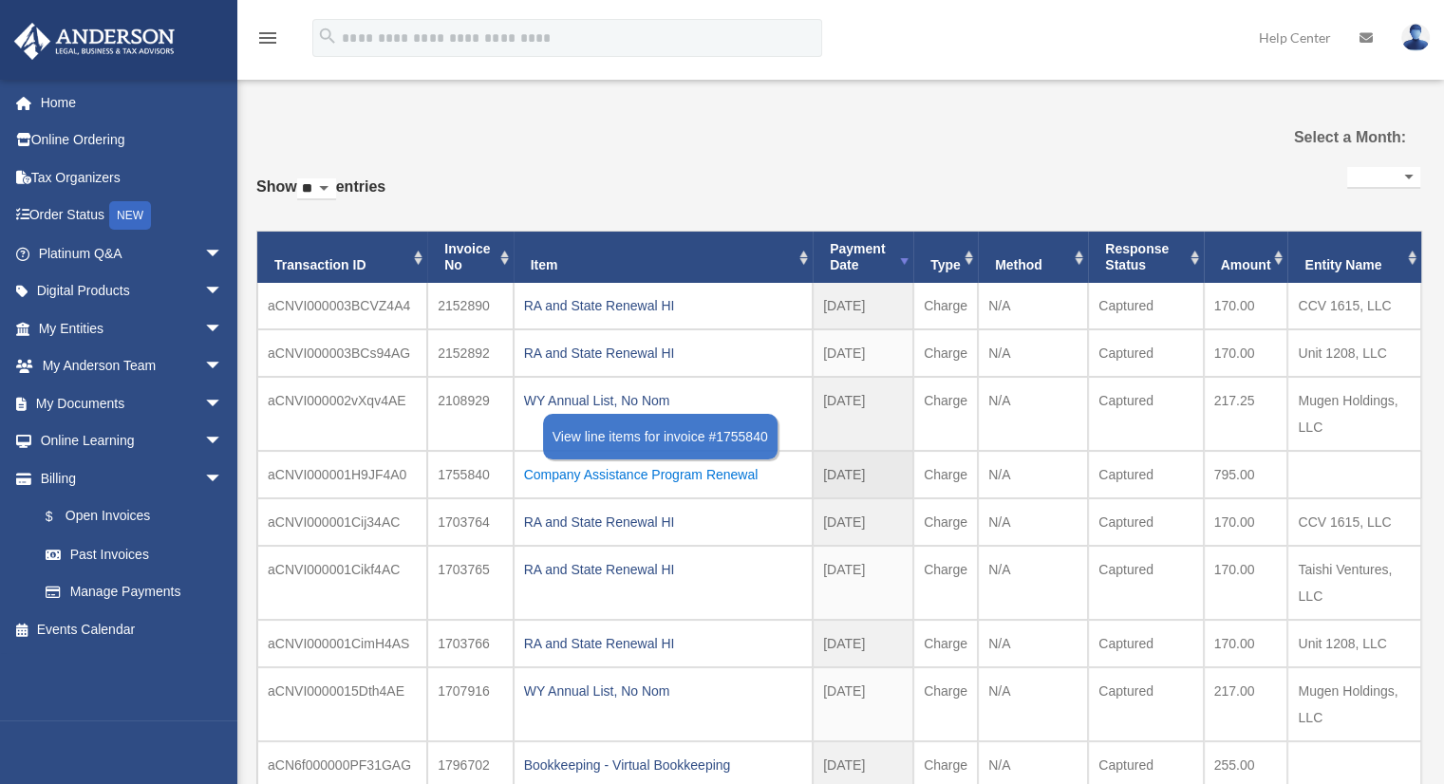
click at [646, 478] on div "Company Assistance Program Renewal" at bounding box center [663, 474] width 278 height 27
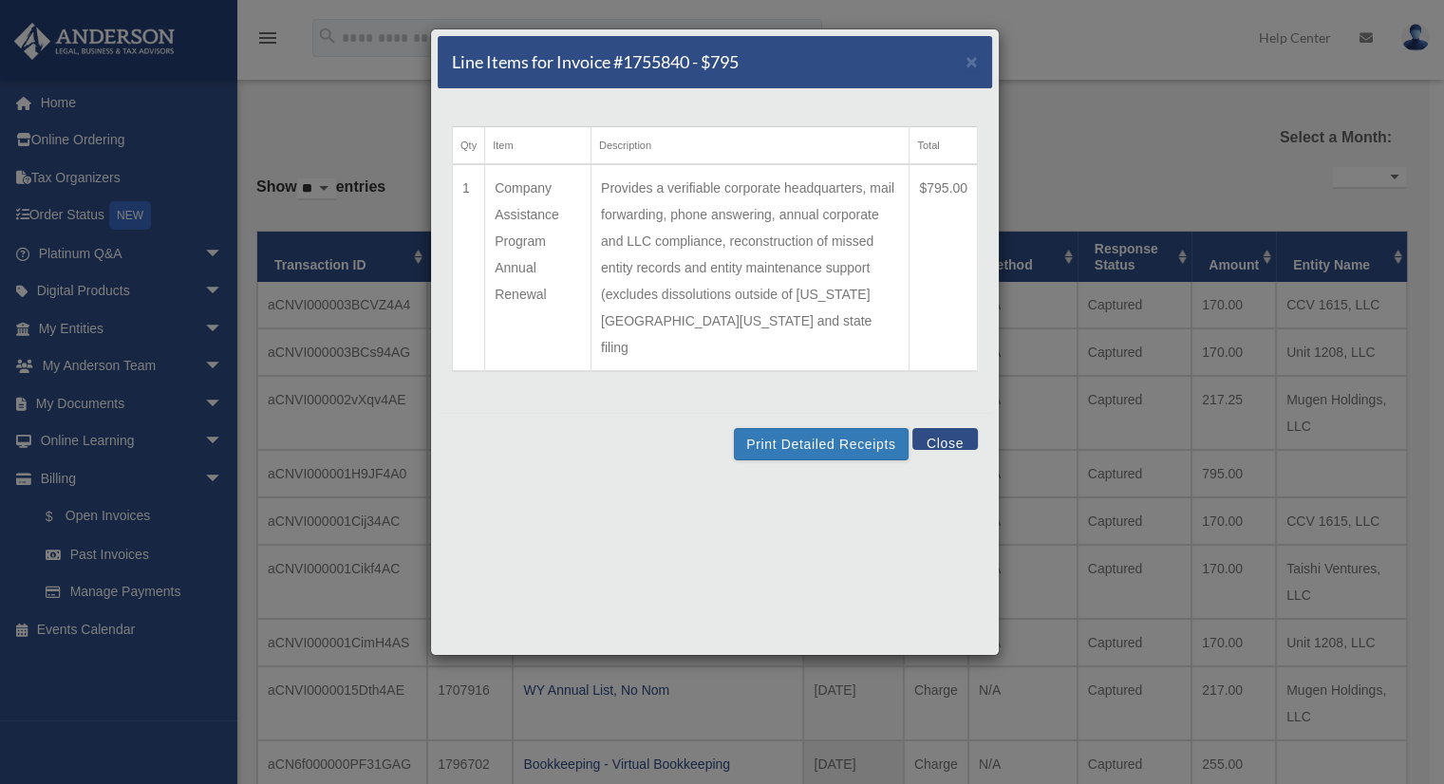
click at [946, 428] on button "Close" at bounding box center [944, 439] width 65 height 22
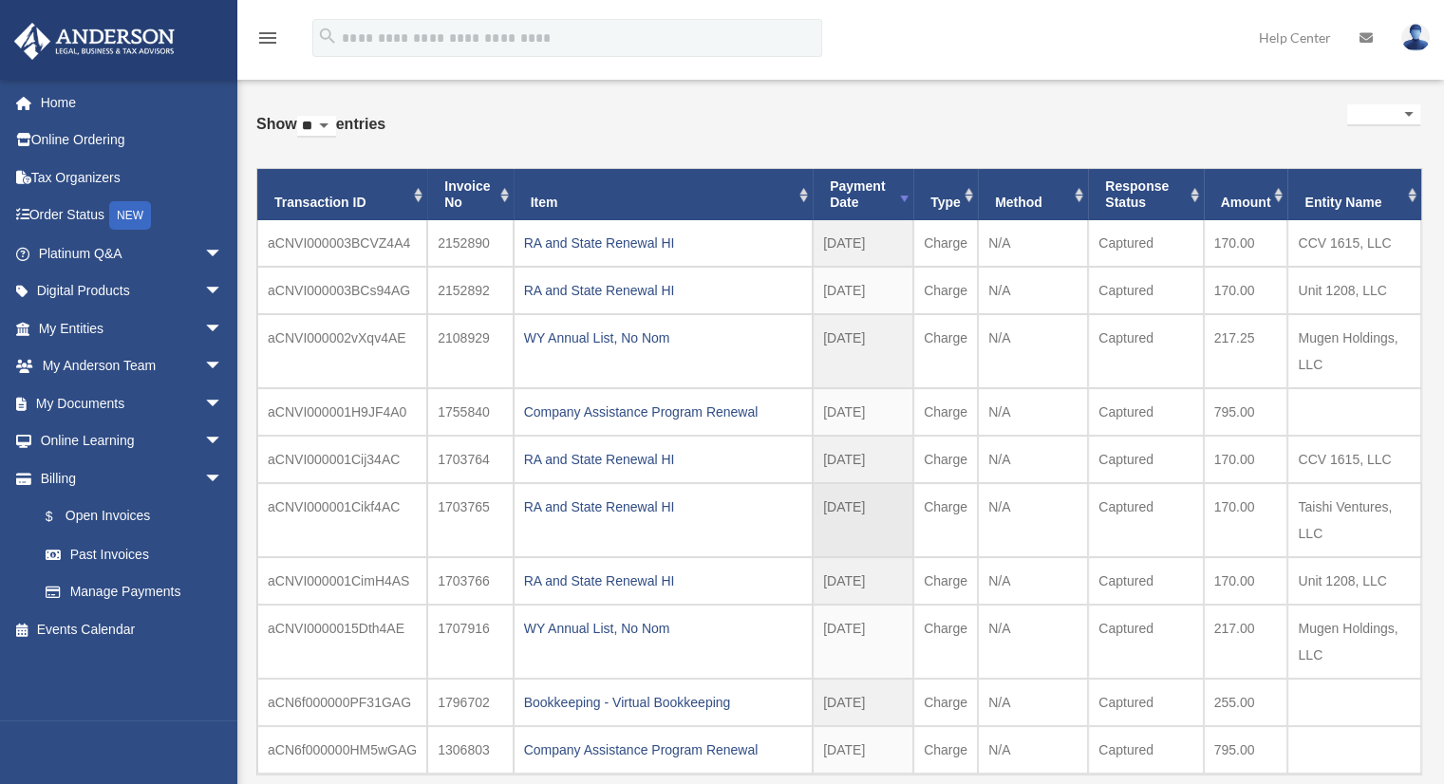
scroll to position [95, 0]
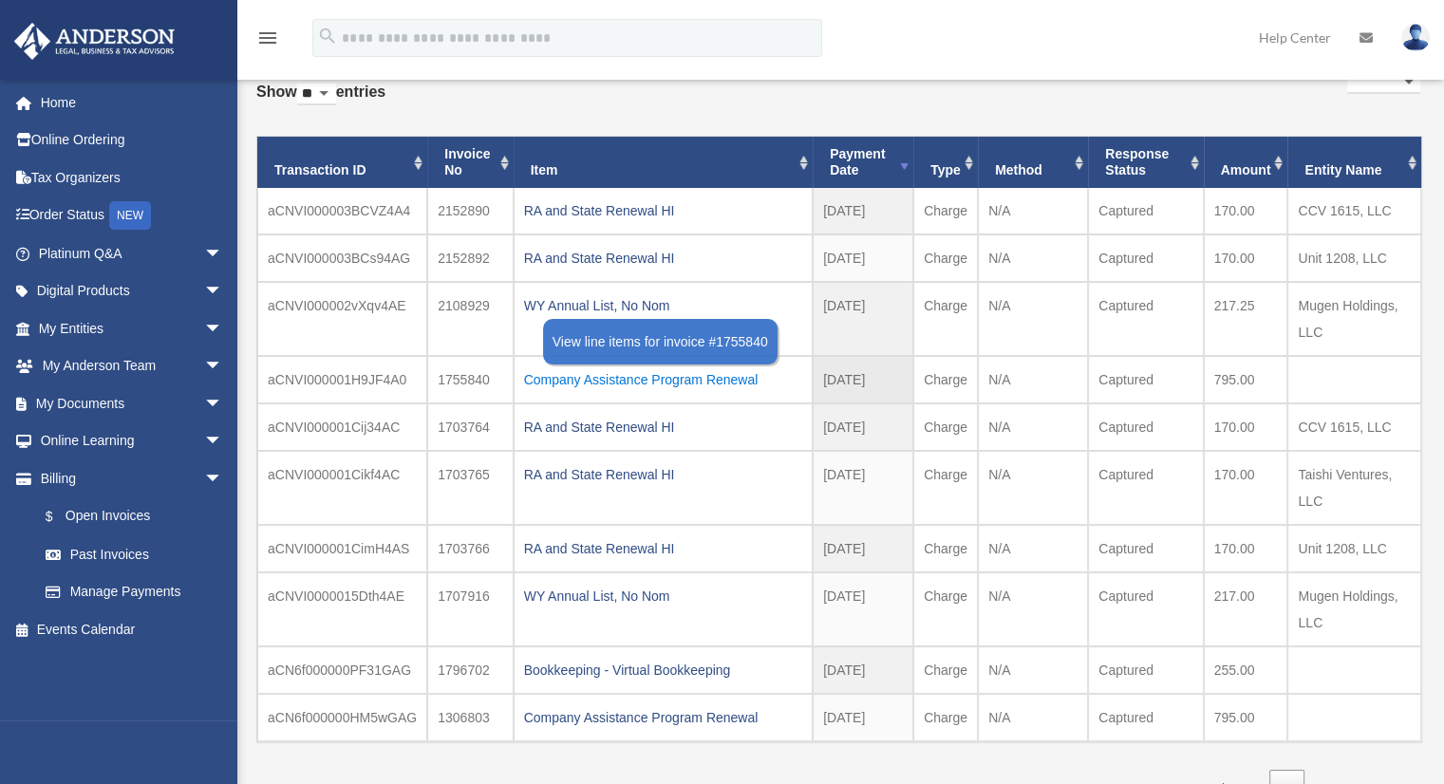
click at [634, 382] on div "Company Assistance Program Renewal" at bounding box center [663, 379] width 278 height 27
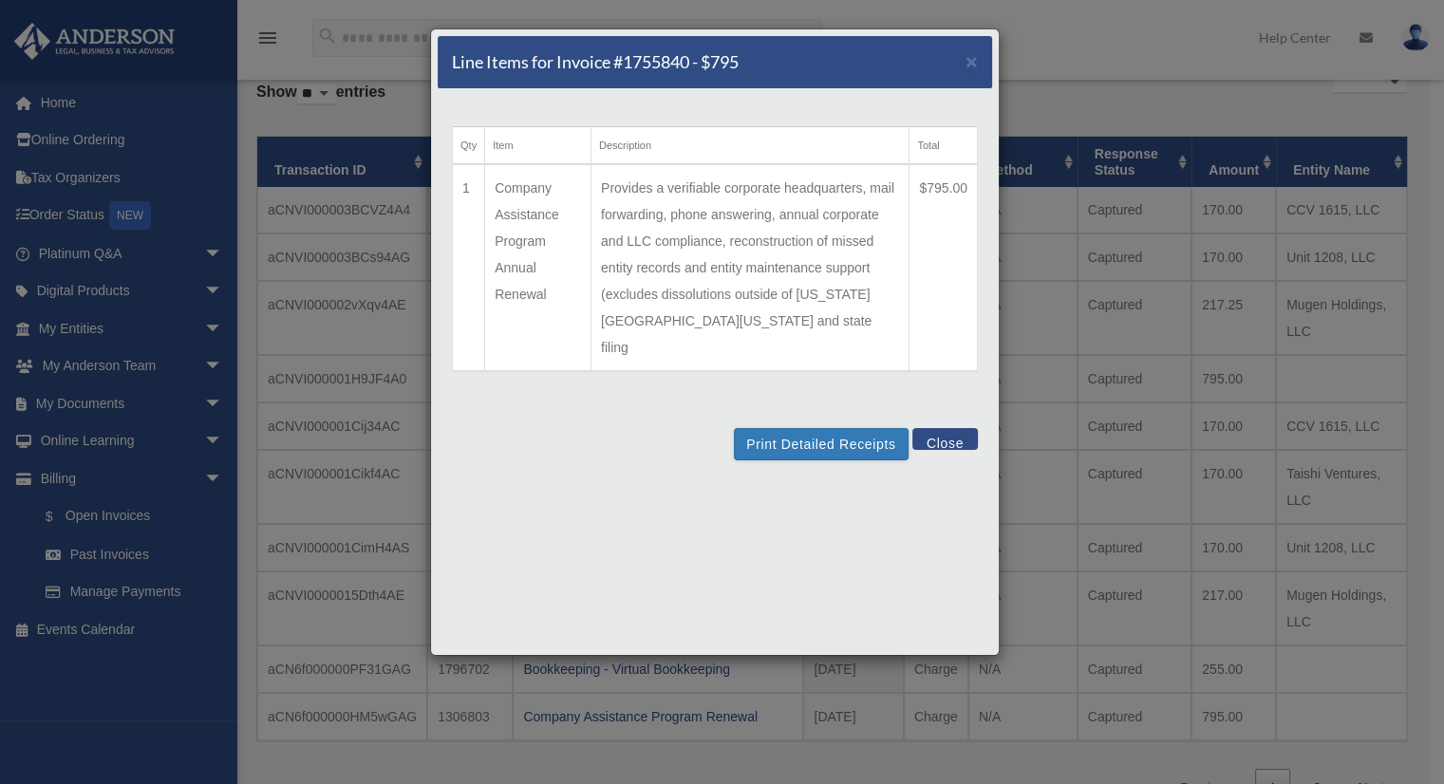
click at [928, 428] on button "Close" at bounding box center [944, 439] width 65 height 22
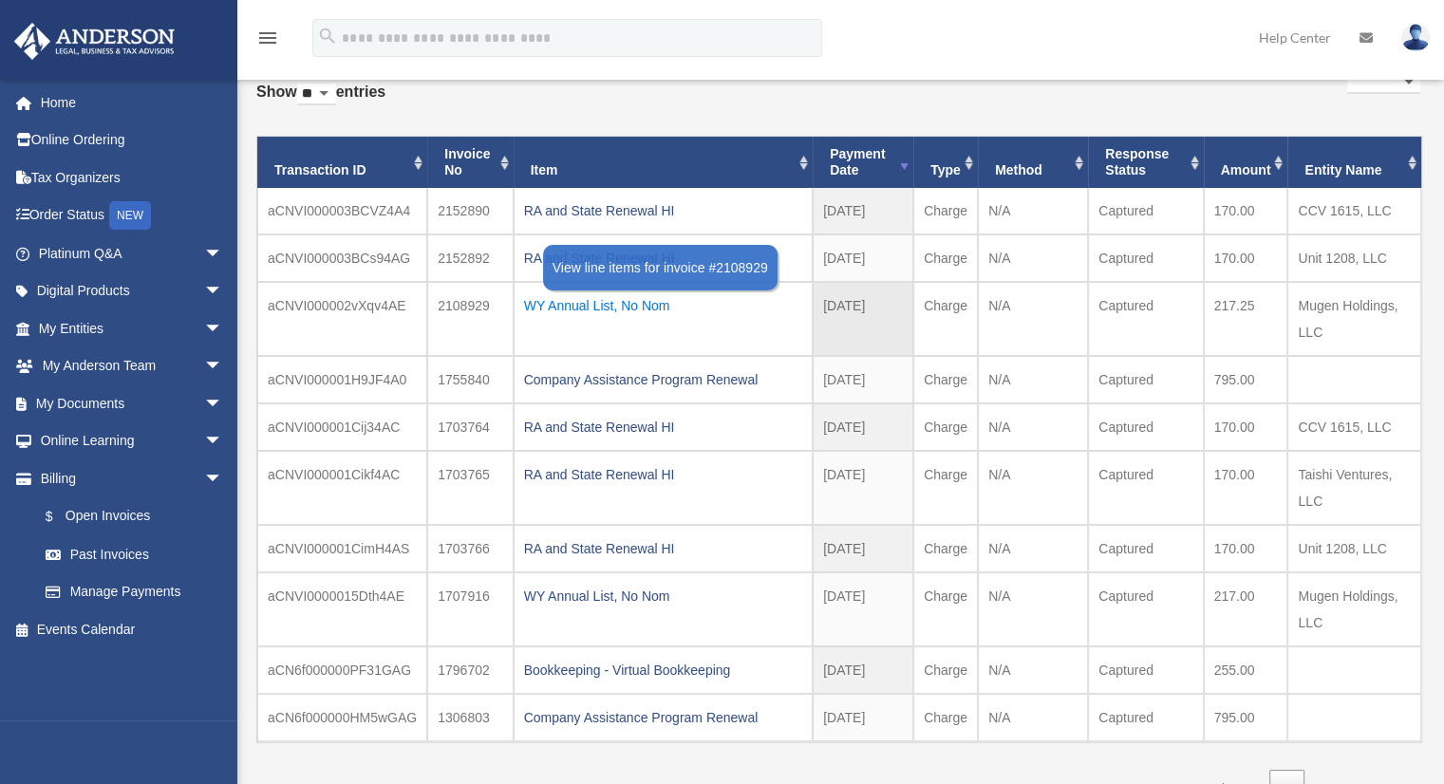
click at [641, 309] on div "WY Annual List, No Nom" at bounding box center [663, 305] width 278 height 27
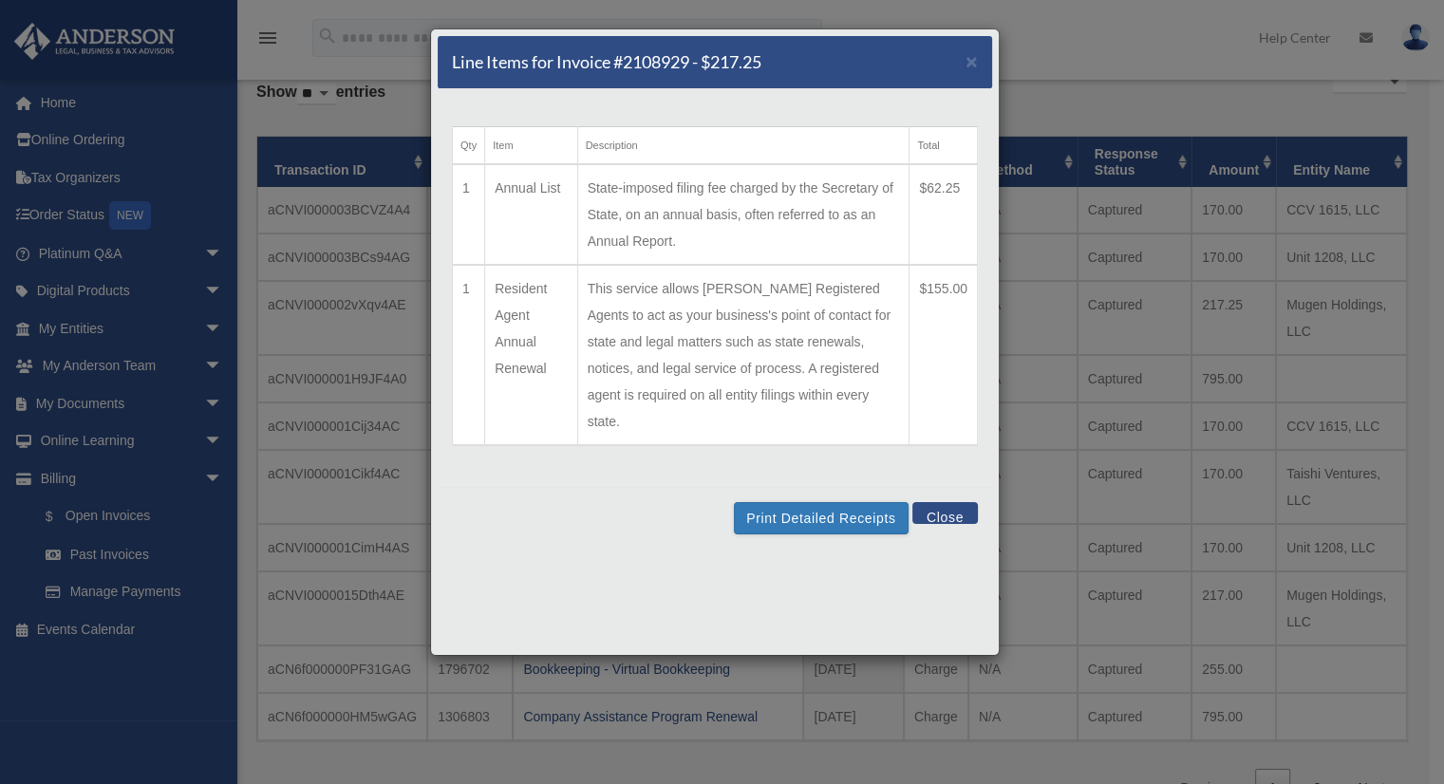
click at [938, 502] on button "Close" at bounding box center [944, 513] width 65 height 22
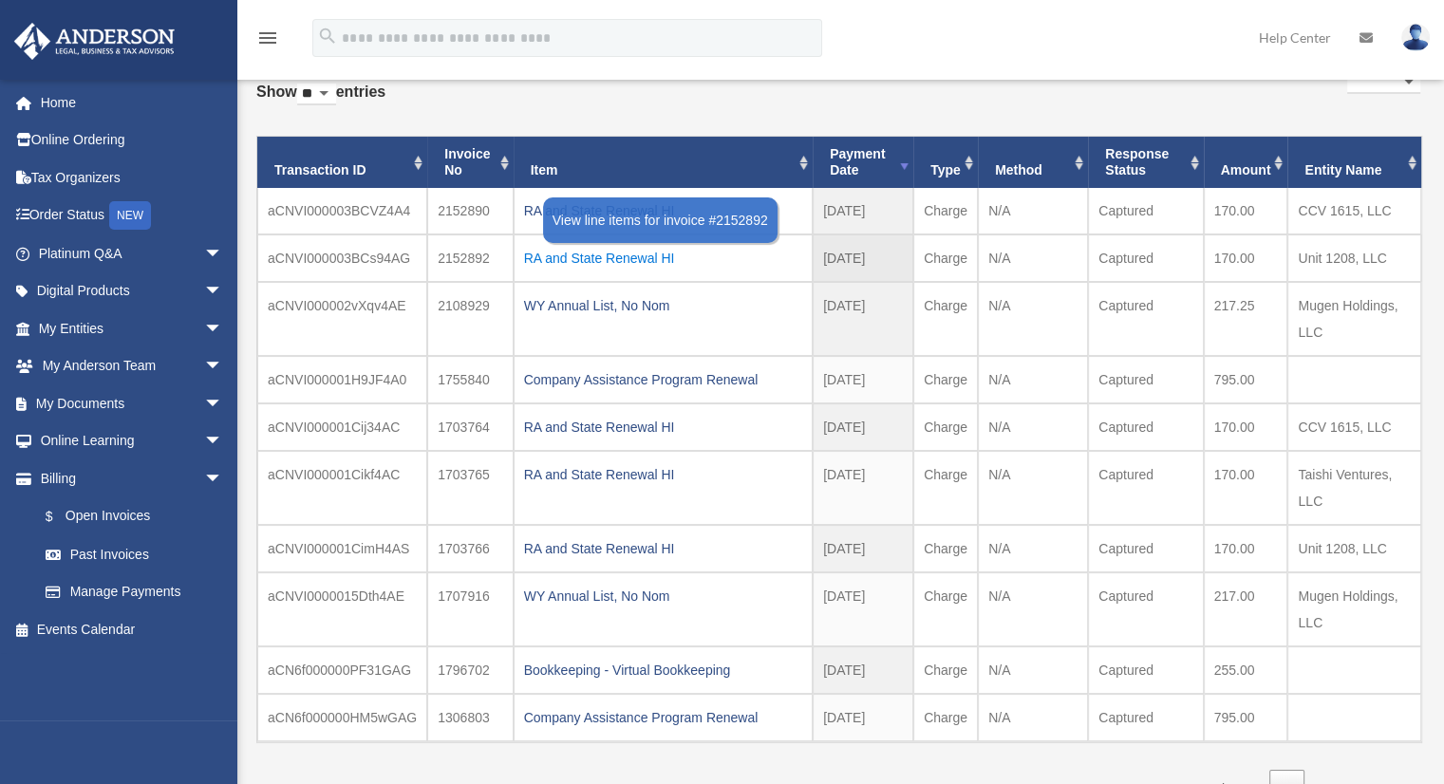
click at [561, 256] on div "RA and State Renewal HI" at bounding box center [663, 258] width 278 height 27
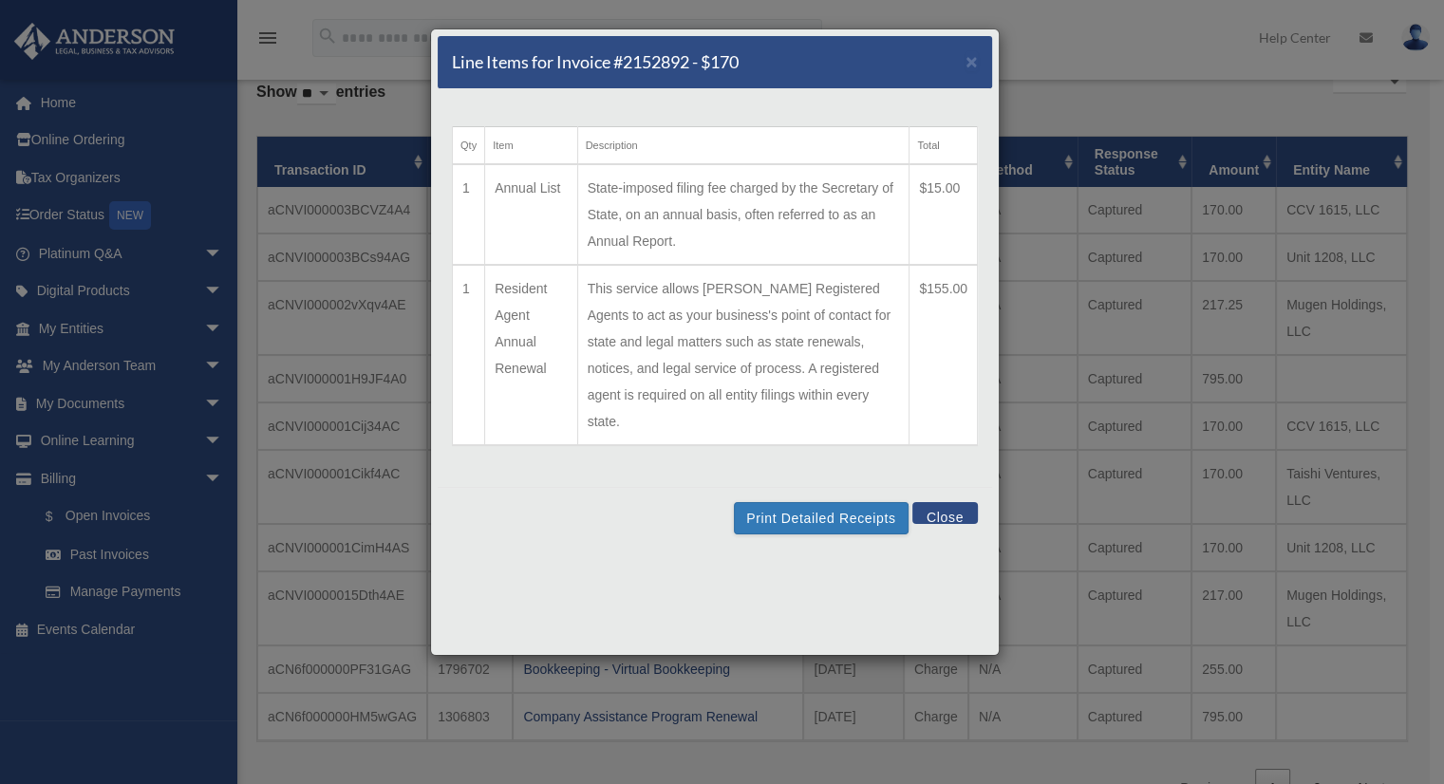
click at [948, 502] on button "Close" at bounding box center [944, 513] width 65 height 22
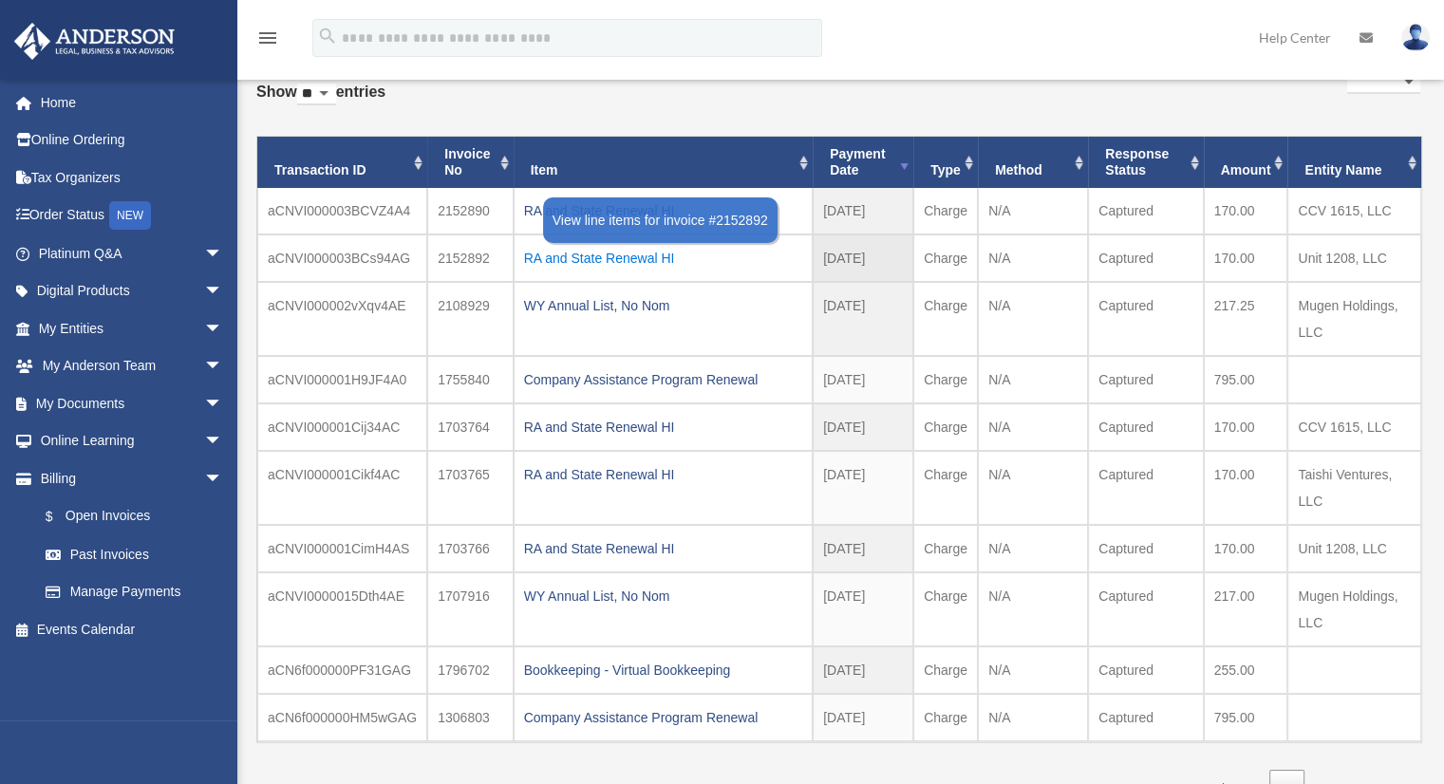
click at [611, 262] on div "RA and State Renewal HI" at bounding box center [663, 258] width 278 height 27
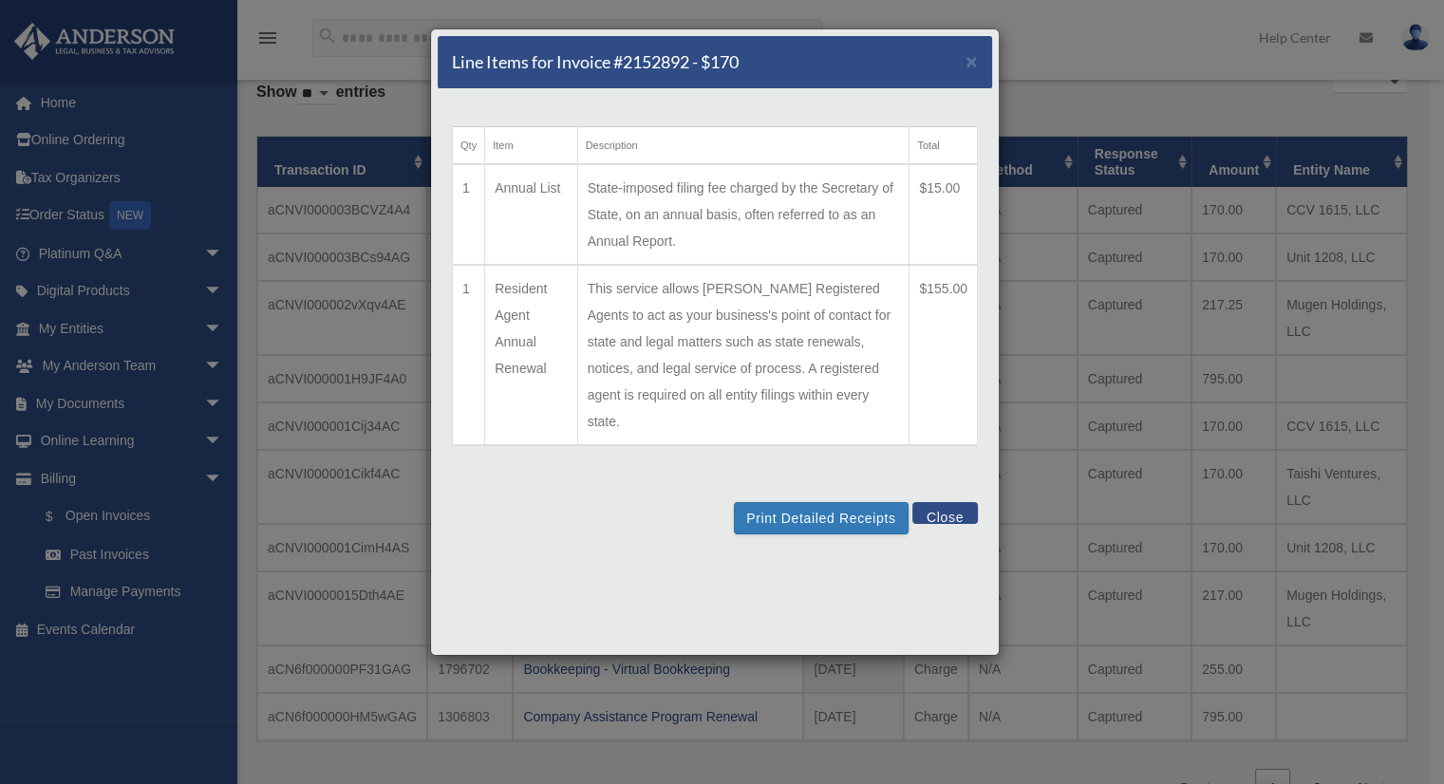
click at [964, 502] on button "Close" at bounding box center [944, 513] width 65 height 22
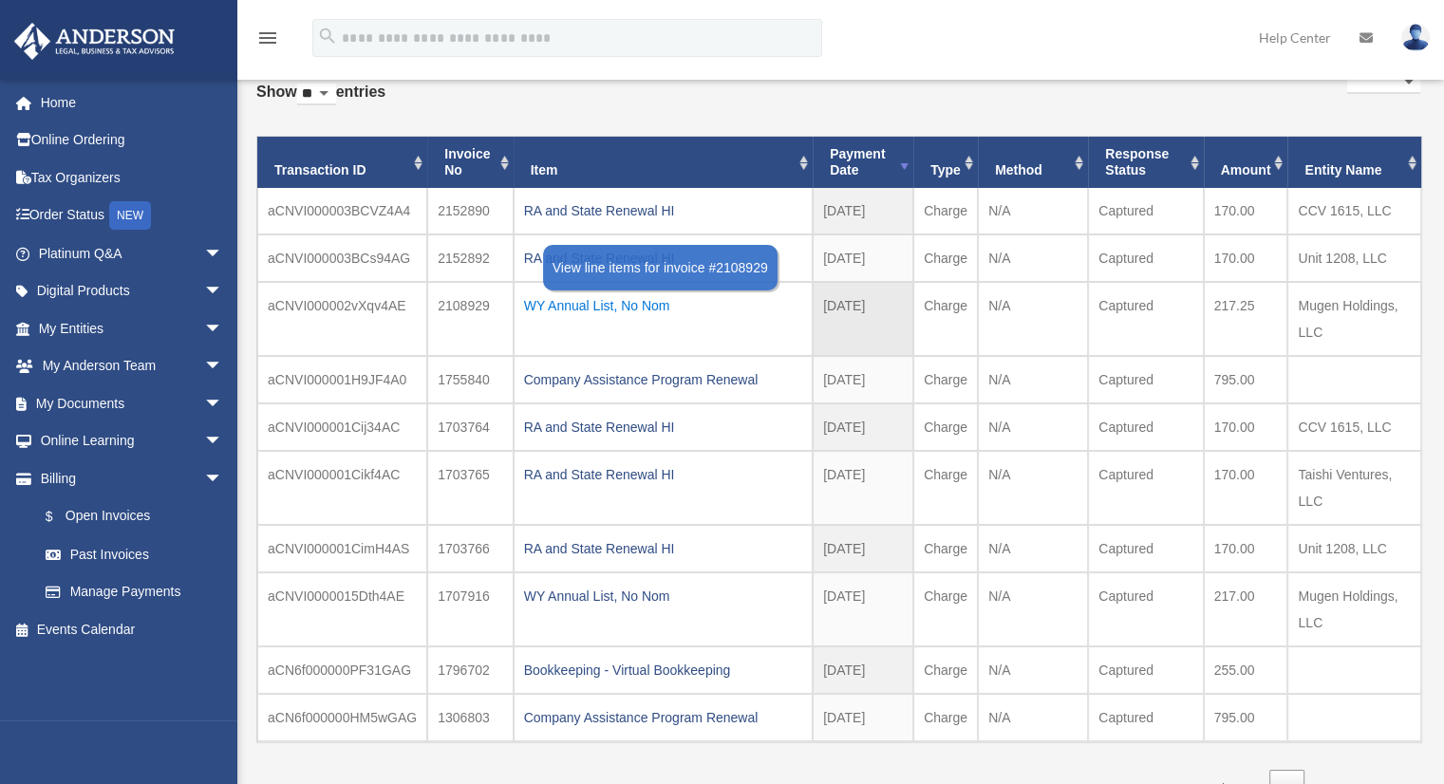
click at [624, 302] on div "WY Annual List, No Nom" at bounding box center [663, 305] width 278 height 27
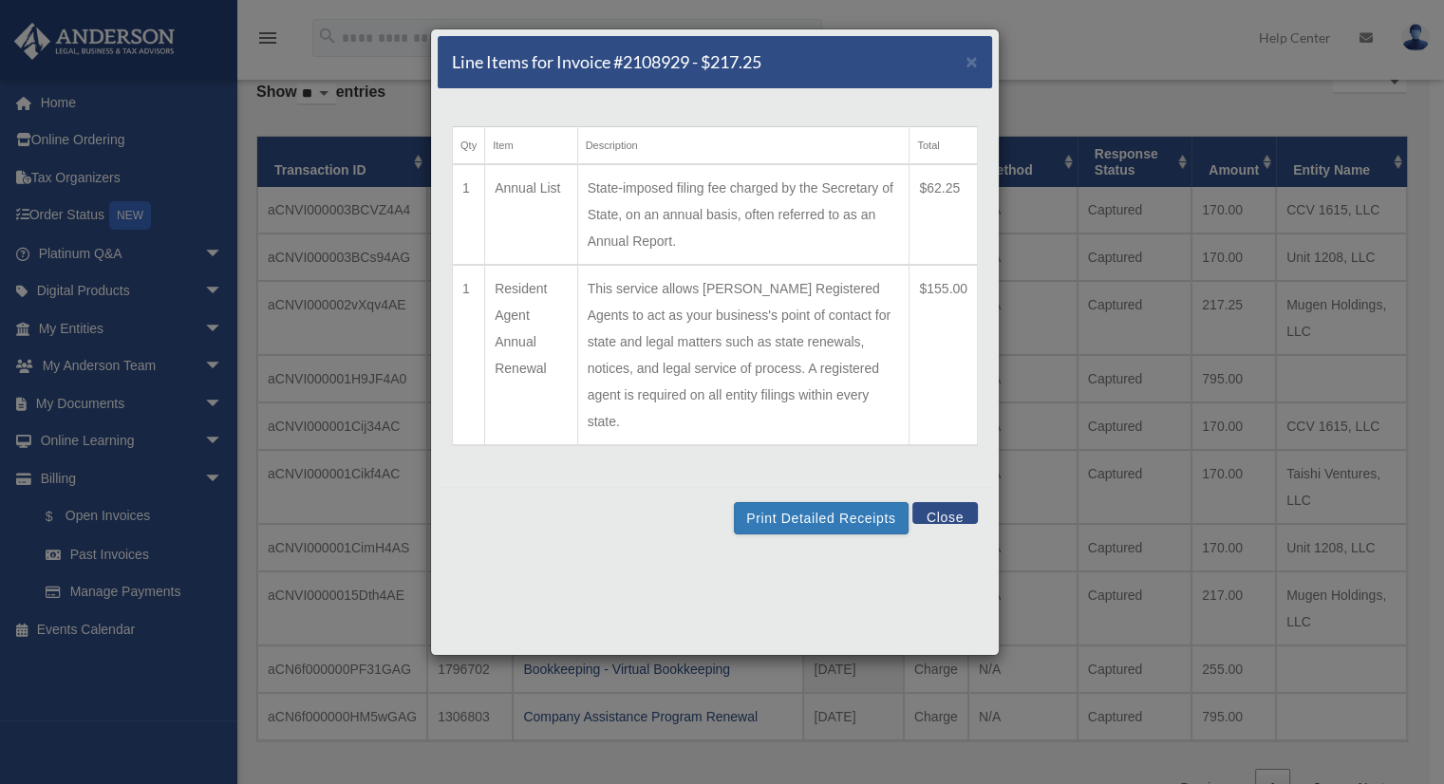
click at [935, 502] on button "Close" at bounding box center [944, 513] width 65 height 22
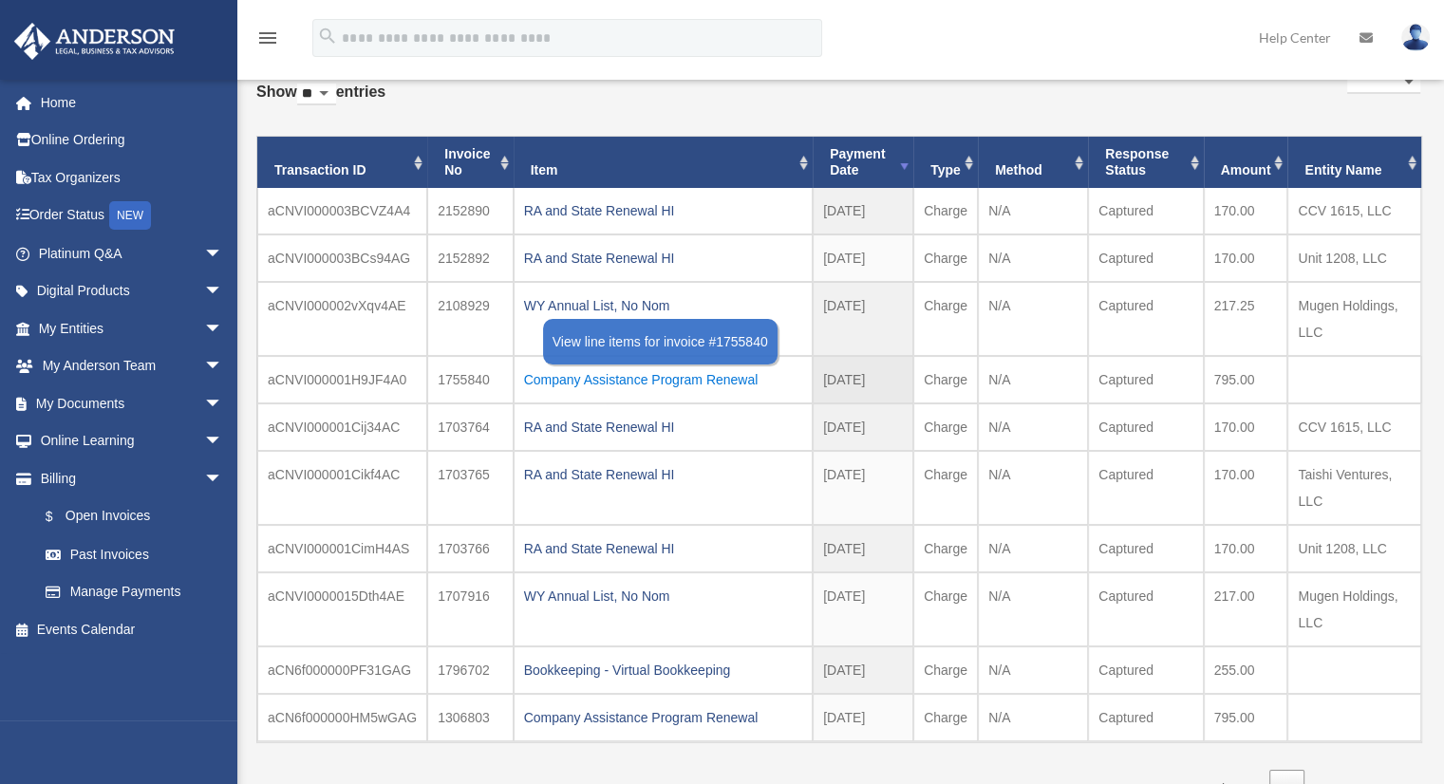
click at [707, 382] on div "Company Assistance Program Renewal" at bounding box center [663, 379] width 278 height 27
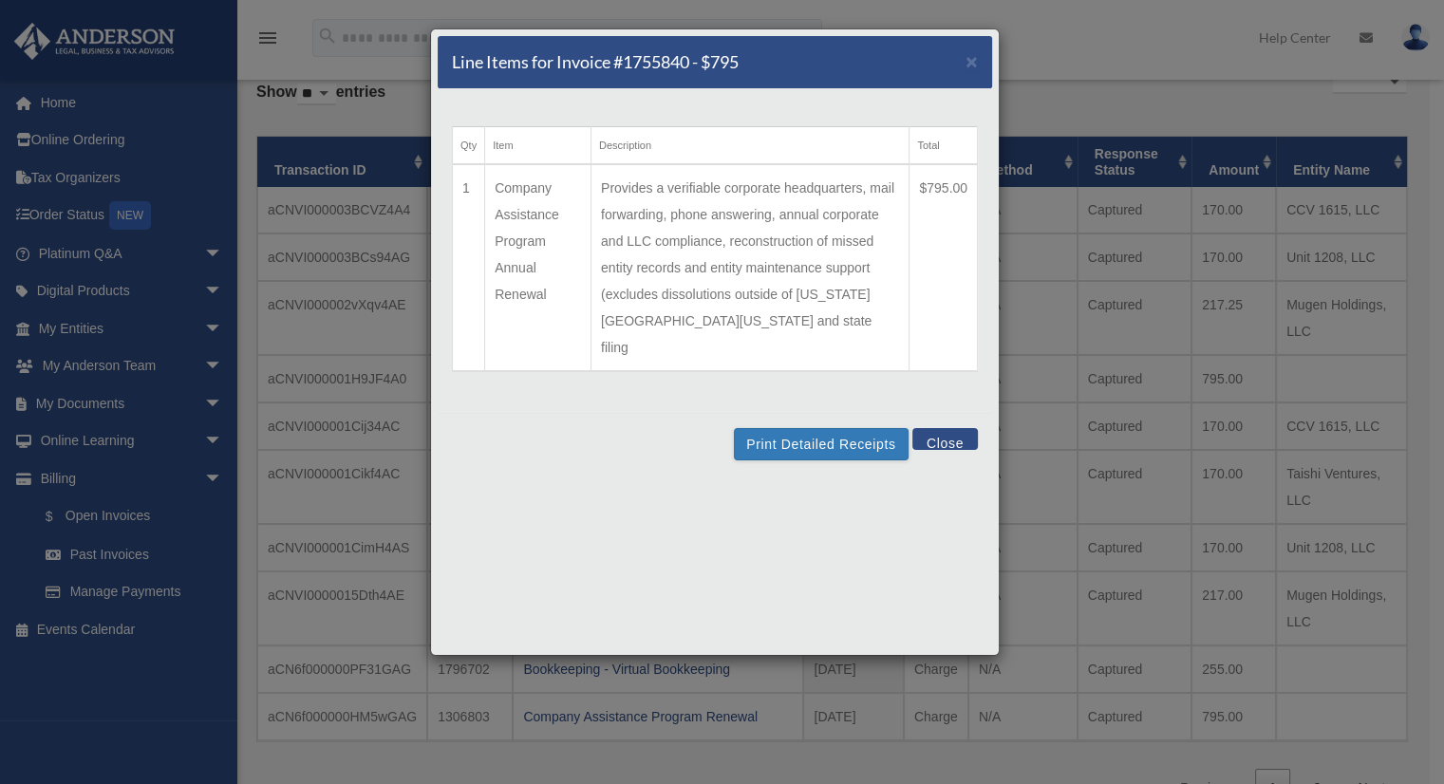
click at [945, 428] on button "Close" at bounding box center [944, 439] width 65 height 22
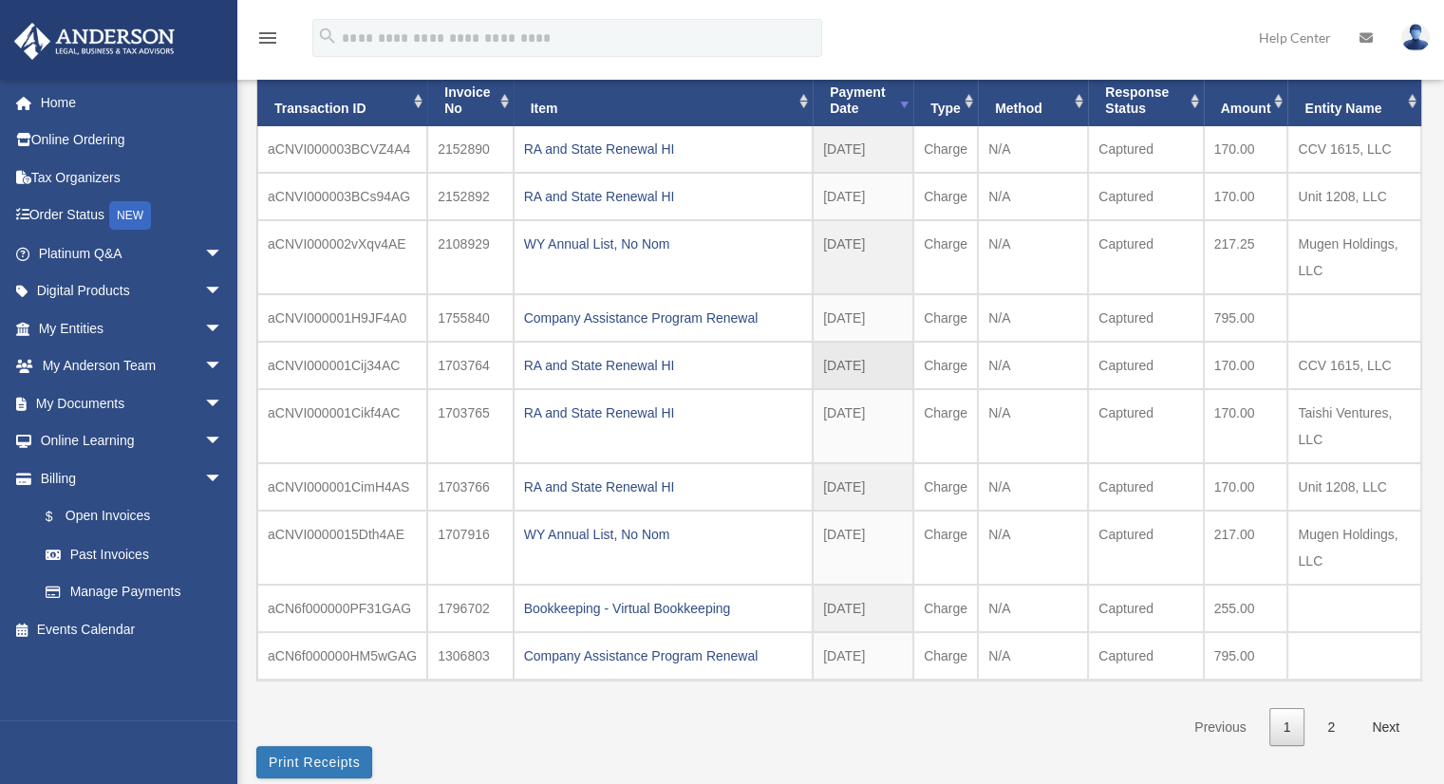
scroll to position [190, 0]
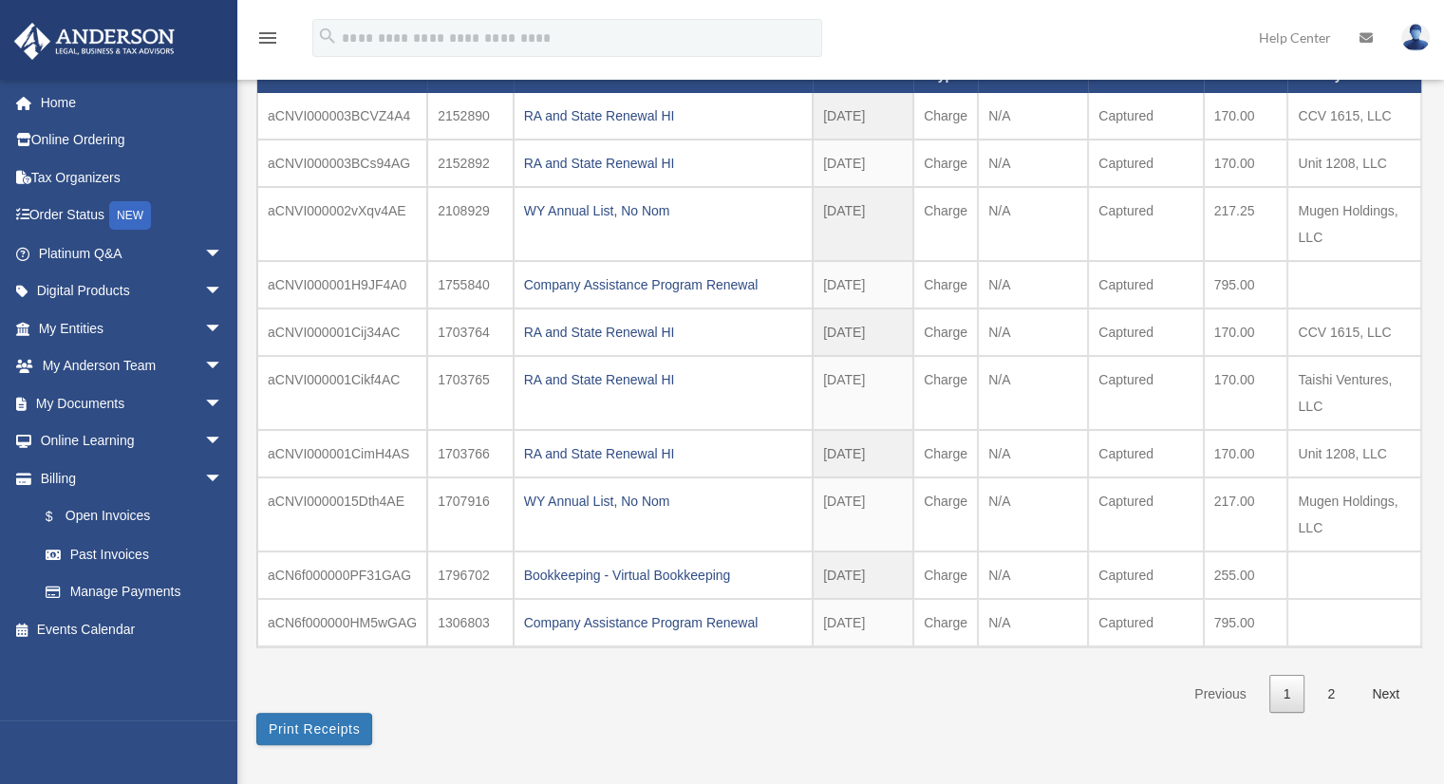
click at [1222, 685] on link "Previous" at bounding box center [1220, 694] width 80 height 39
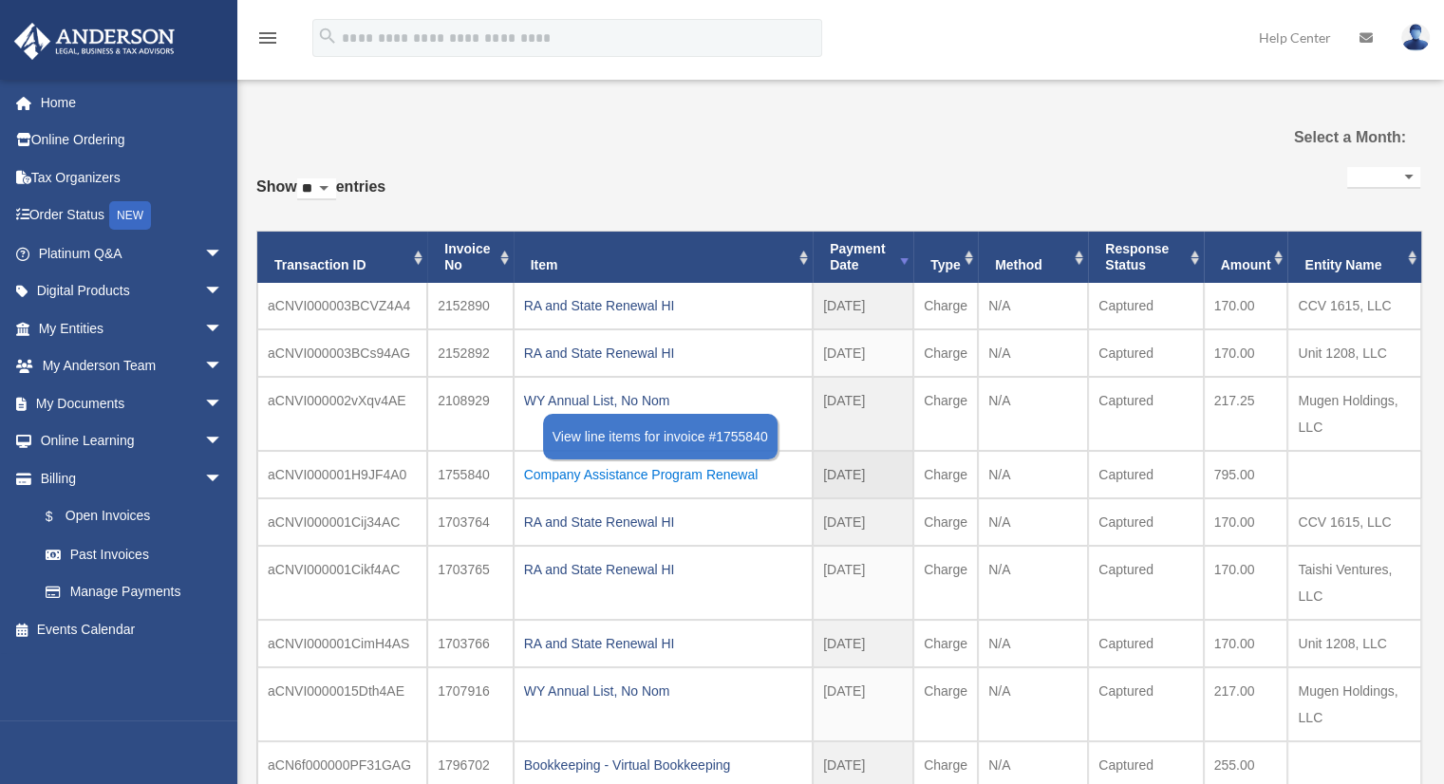
click at [713, 475] on div "Company Assistance Program Renewal" at bounding box center [663, 474] width 278 height 27
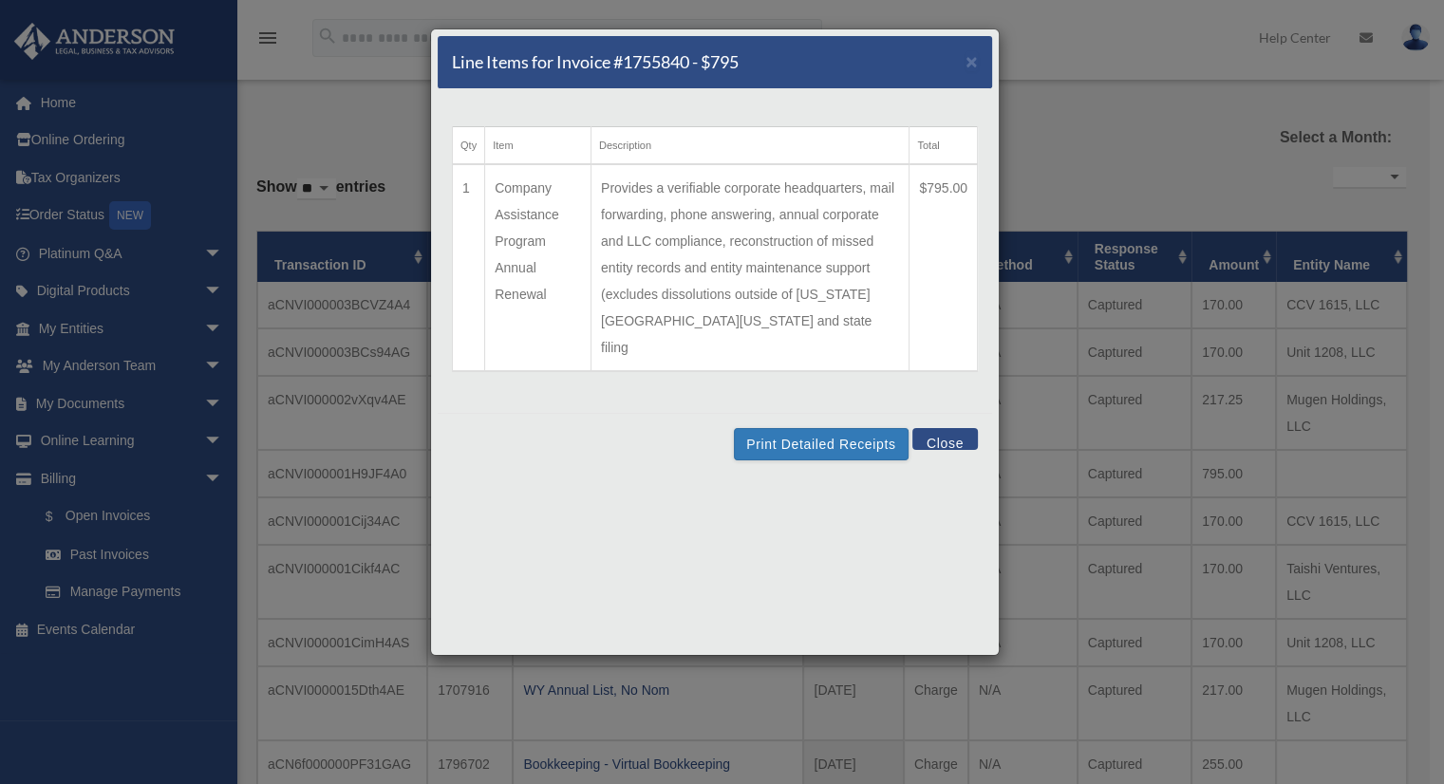
click at [943, 428] on button "Close" at bounding box center [944, 439] width 65 height 22
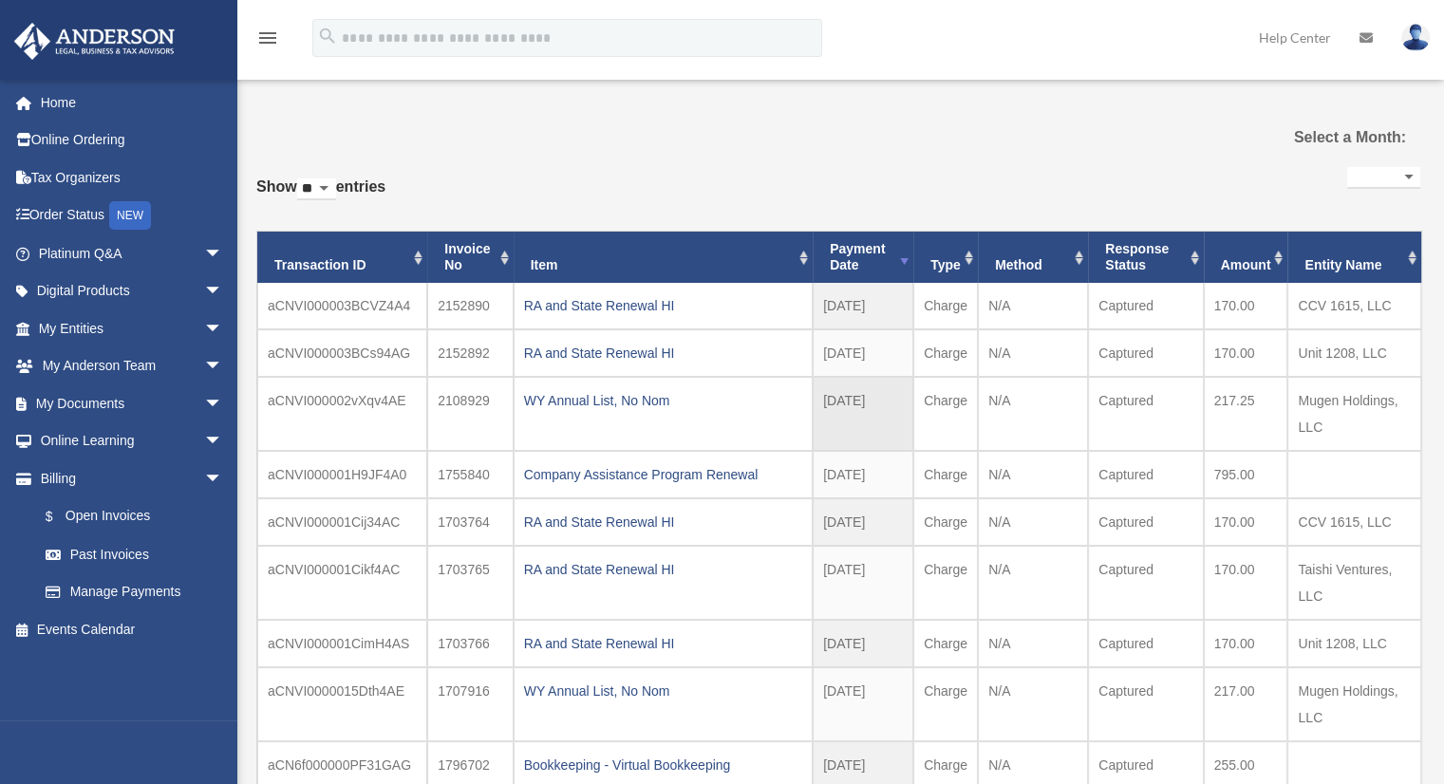
click at [891, 415] on td "2025-08-18" at bounding box center [862, 414] width 101 height 74
drag, startPoint x: 886, startPoint y: 400, endPoint x: 823, endPoint y: 397, distance: 63.7
click at [823, 397] on td "2025-08-18" at bounding box center [862, 414] width 101 height 74
click at [801, 438] on td "WY Annual List, No Nom" at bounding box center [662, 414] width 299 height 74
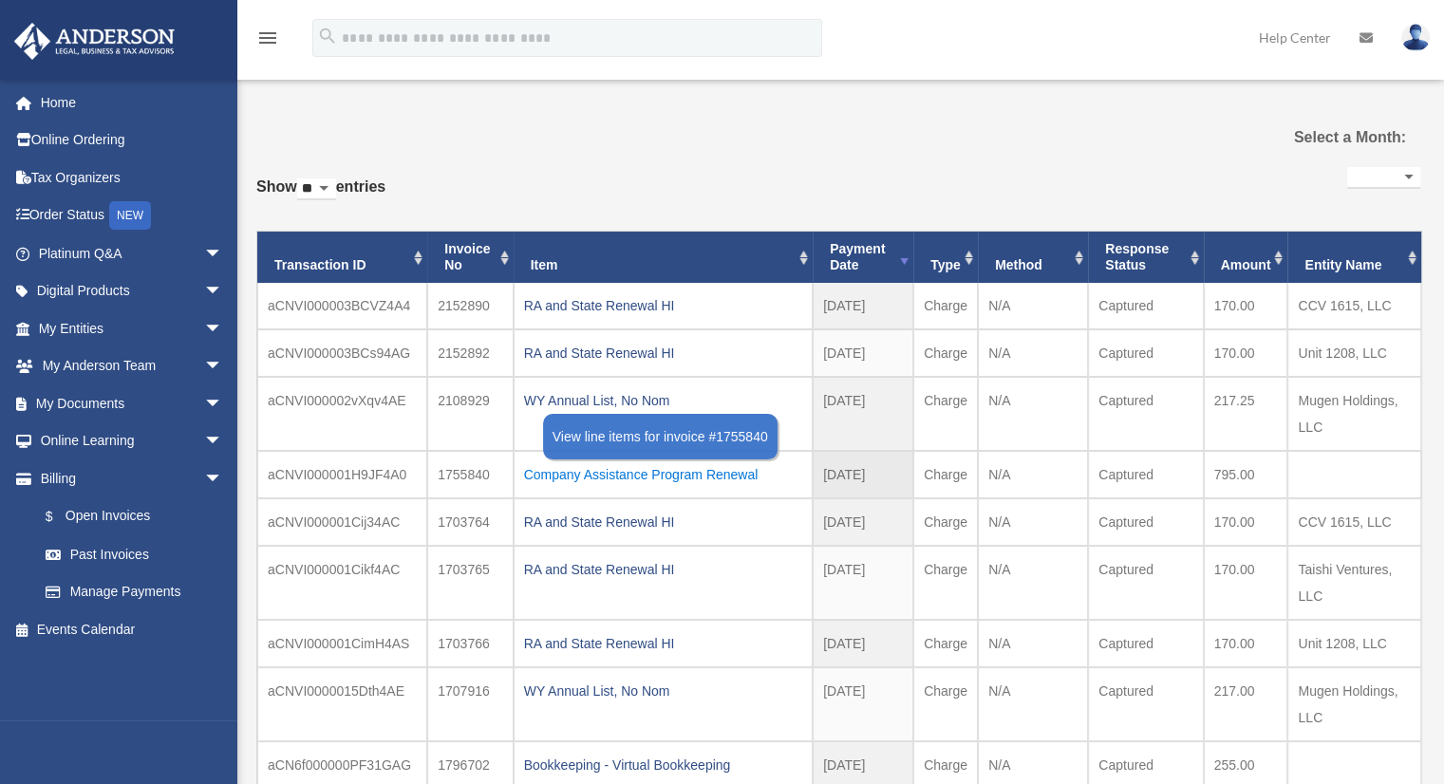
click at [743, 473] on div "Company Assistance Program Renewal" at bounding box center [663, 474] width 278 height 27
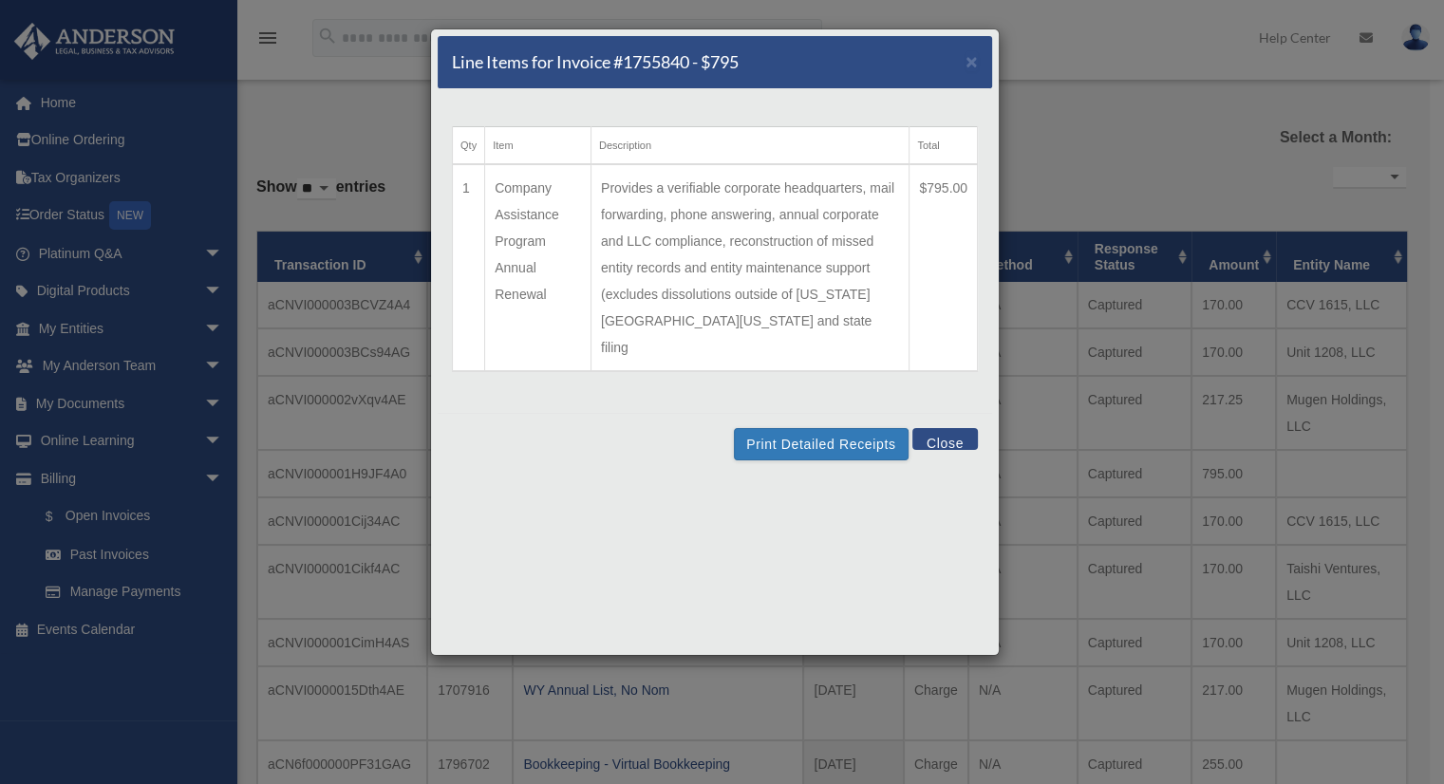
click at [934, 428] on button "Close" at bounding box center [944, 439] width 65 height 22
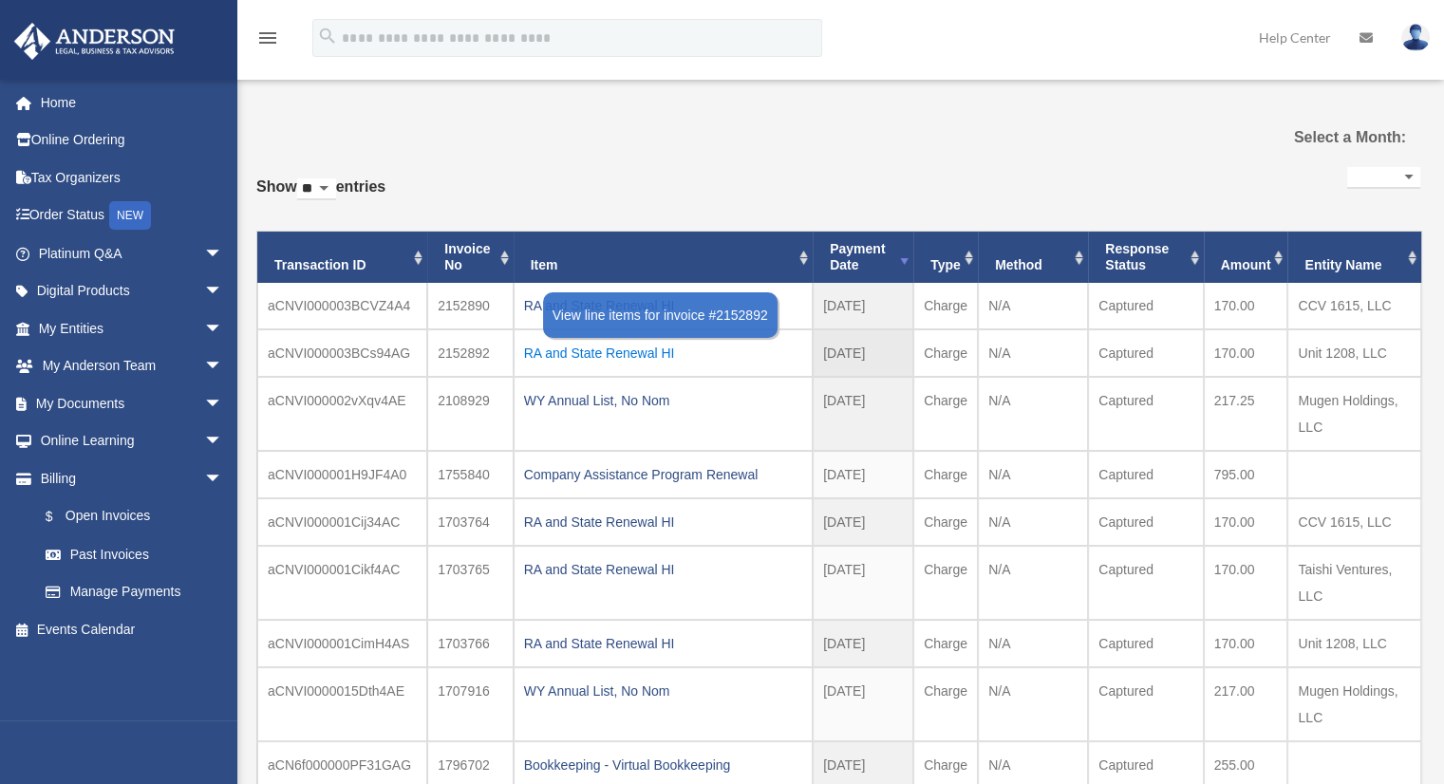
click at [543, 353] on div "RA and State Renewal HI" at bounding box center [663, 353] width 278 height 27
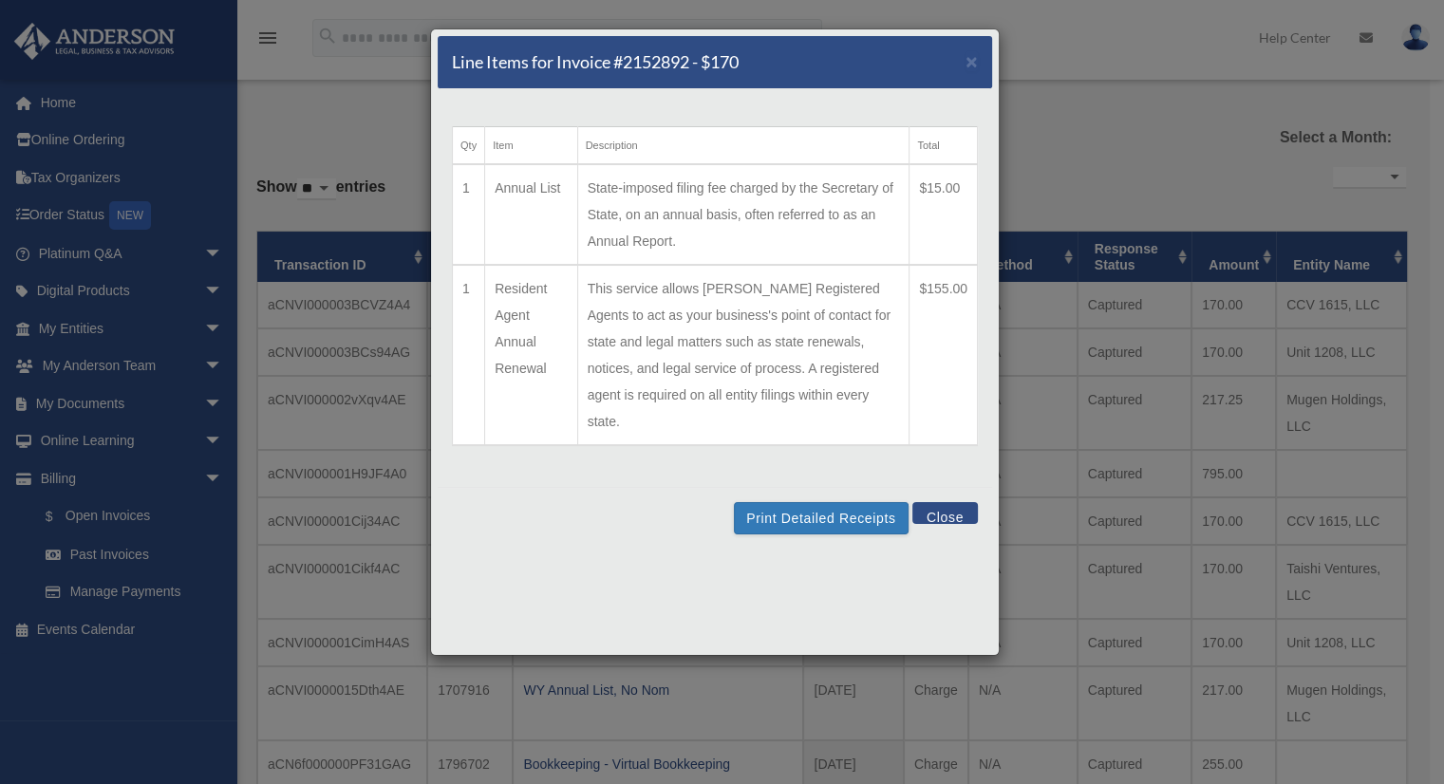
drag, startPoint x: 938, startPoint y: 488, endPoint x: 931, endPoint y: 495, distance: 10.1
click at [931, 502] on button "Close" at bounding box center [944, 513] width 65 height 22
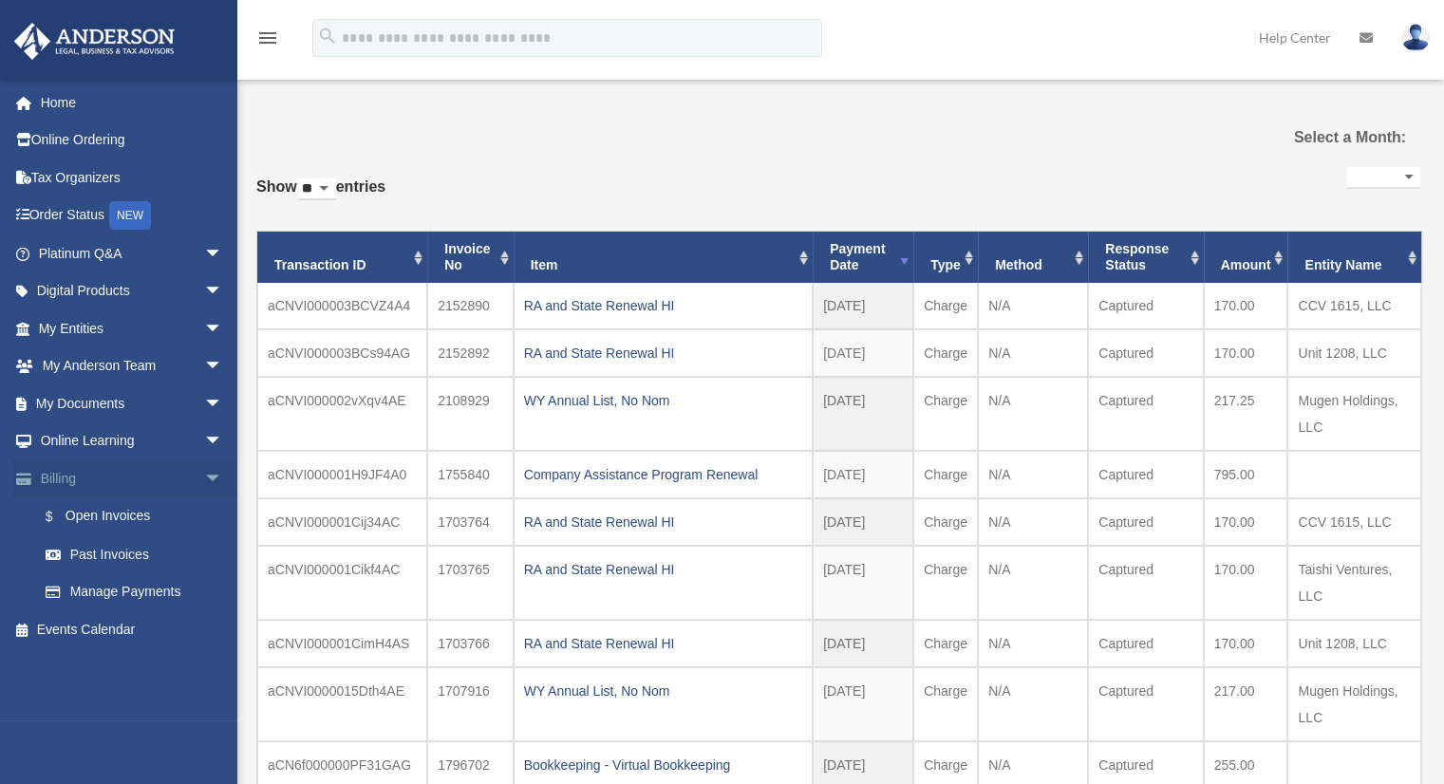
click at [204, 475] on span "arrow_drop_down" at bounding box center [223, 478] width 38 height 39
click at [204, 475] on span "arrow_drop_up" at bounding box center [223, 478] width 38 height 39
click at [1397, 177] on select "**********" at bounding box center [1383, 178] width 73 height 22
click at [1165, 187] on div "**********" at bounding box center [838, 532] width 1164 height 740
click at [56, 104] on link "Home" at bounding box center [132, 103] width 238 height 38
